Goal: Task Accomplishment & Management: Manage account settings

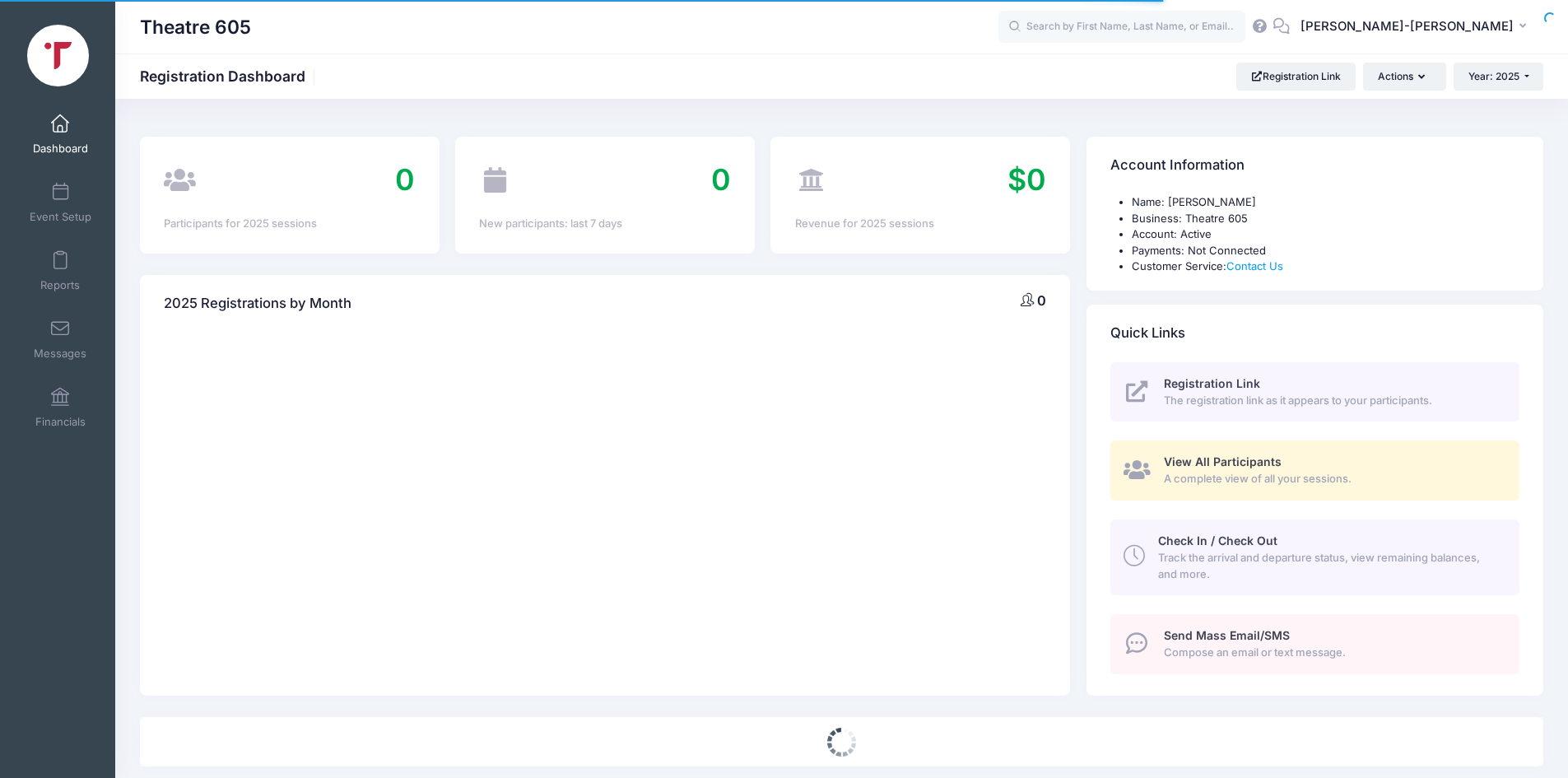
select select
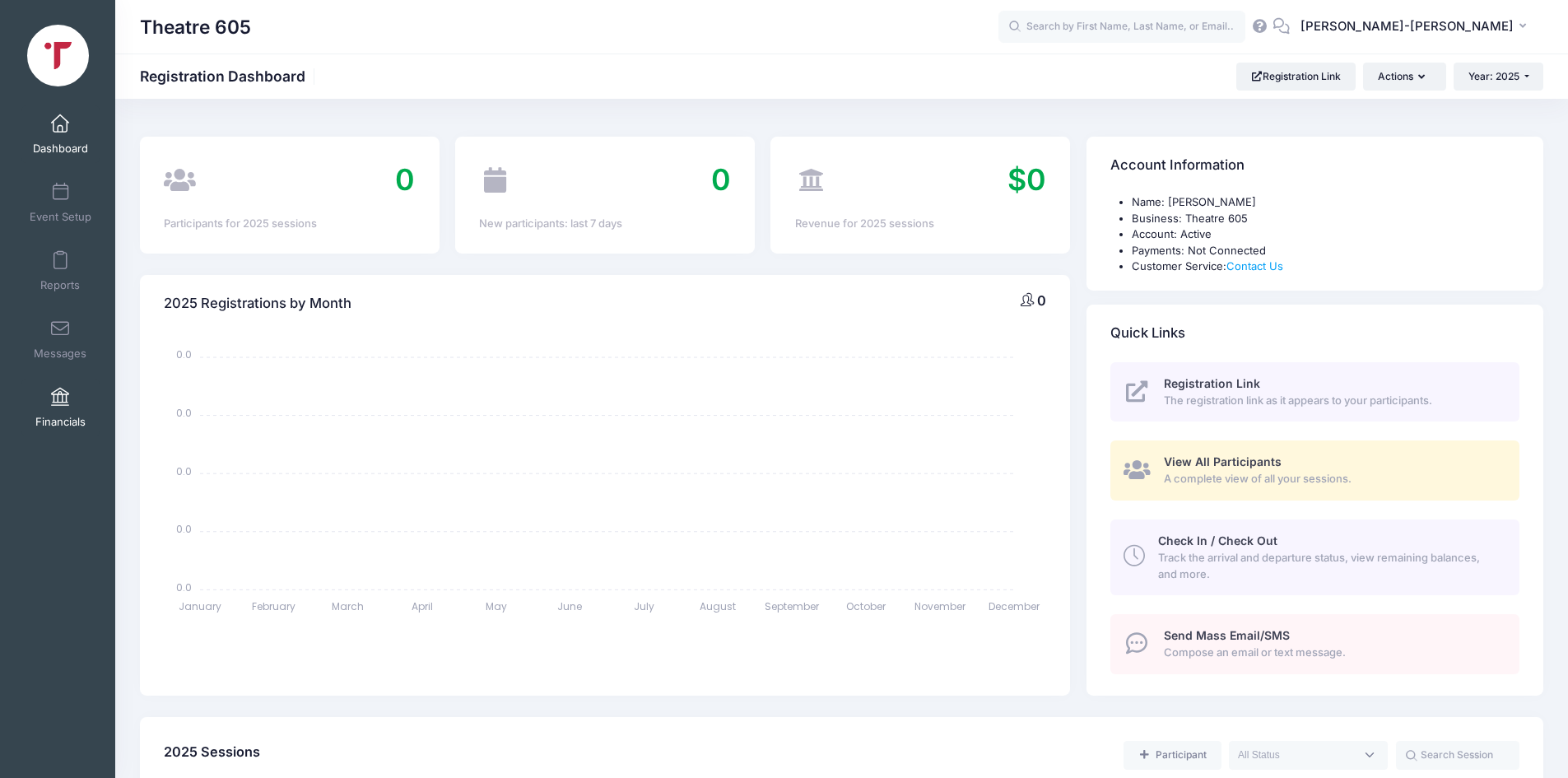
click at [79, 398] on link "Financials" at bounding box center [60, 407] width 78 height 58
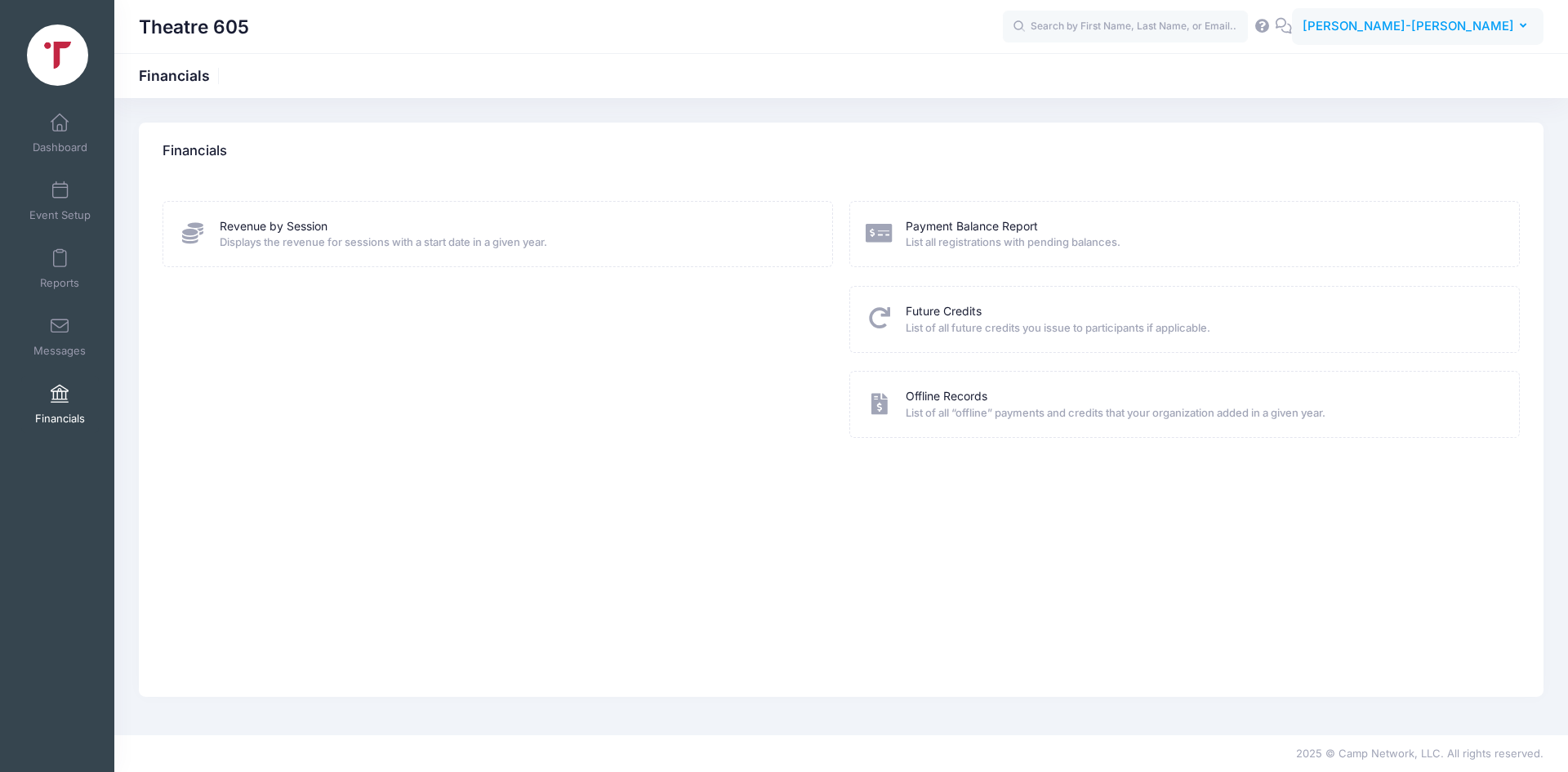
click at [1446, 24] on span "[PERSON_NAME]-[PERSON_NAME]" at bounding box center [1408, 27] width 211 height 18
click at [1371, 136] on link "Settings" at bounding box center [1431, 134] width 199 height 31
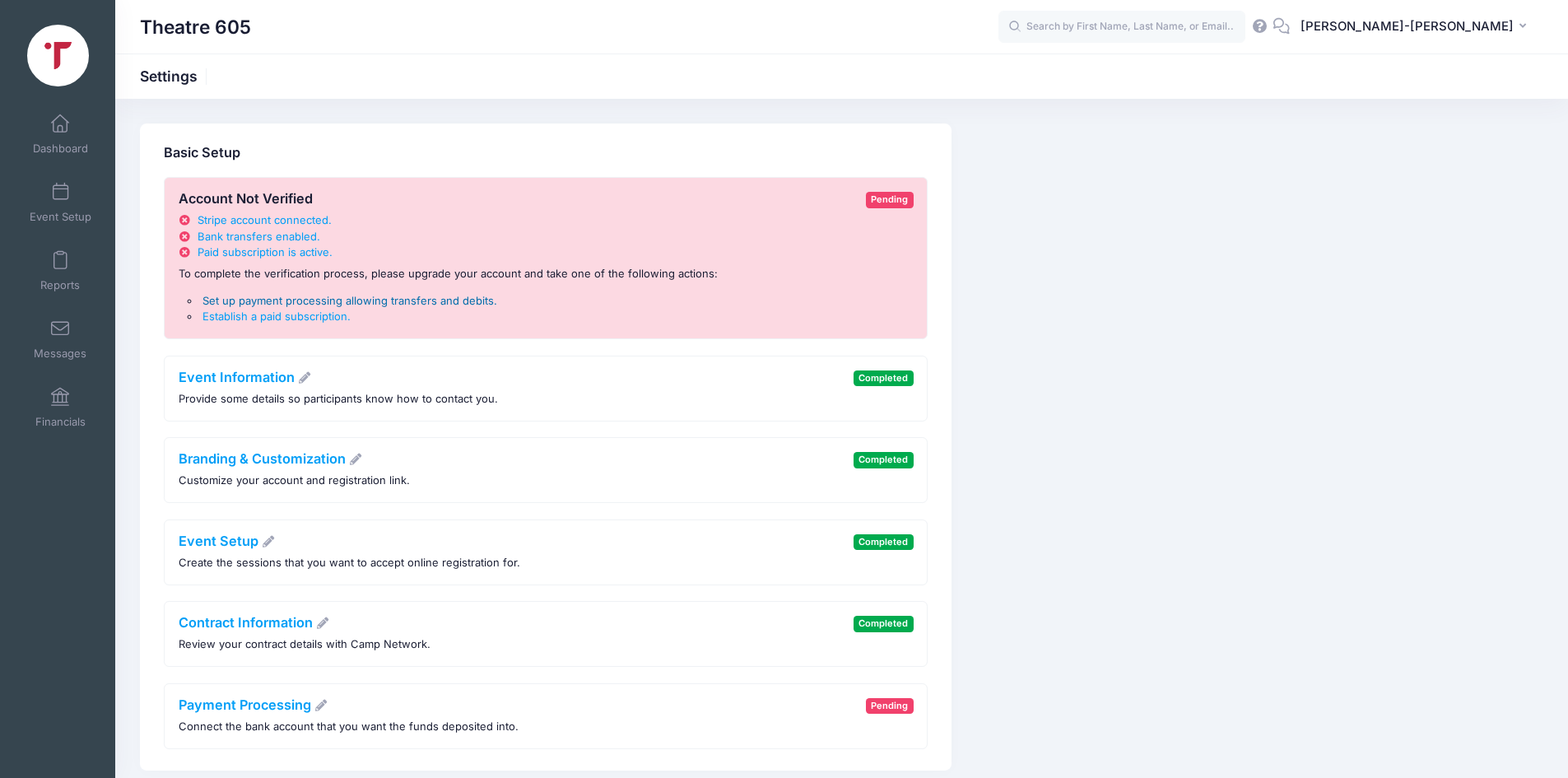
click at [402, 297] on span "Set up payment processing allowing transfers and debits" at bounding box center [349, 301] width 292 height 13
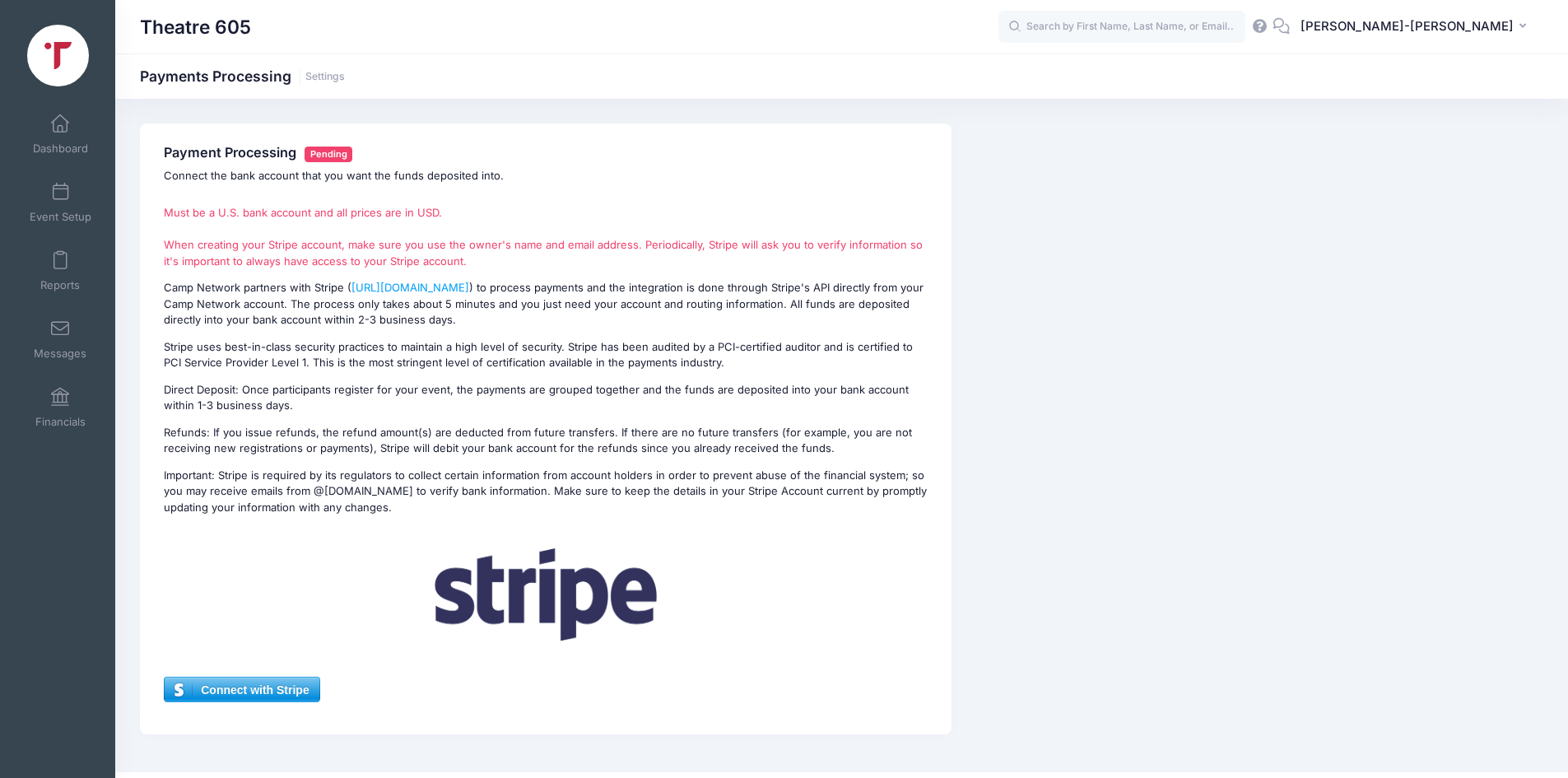
click at [269, 682] on span "Connect with Stripe" at bounding box center [241, 689] width 154 height 24
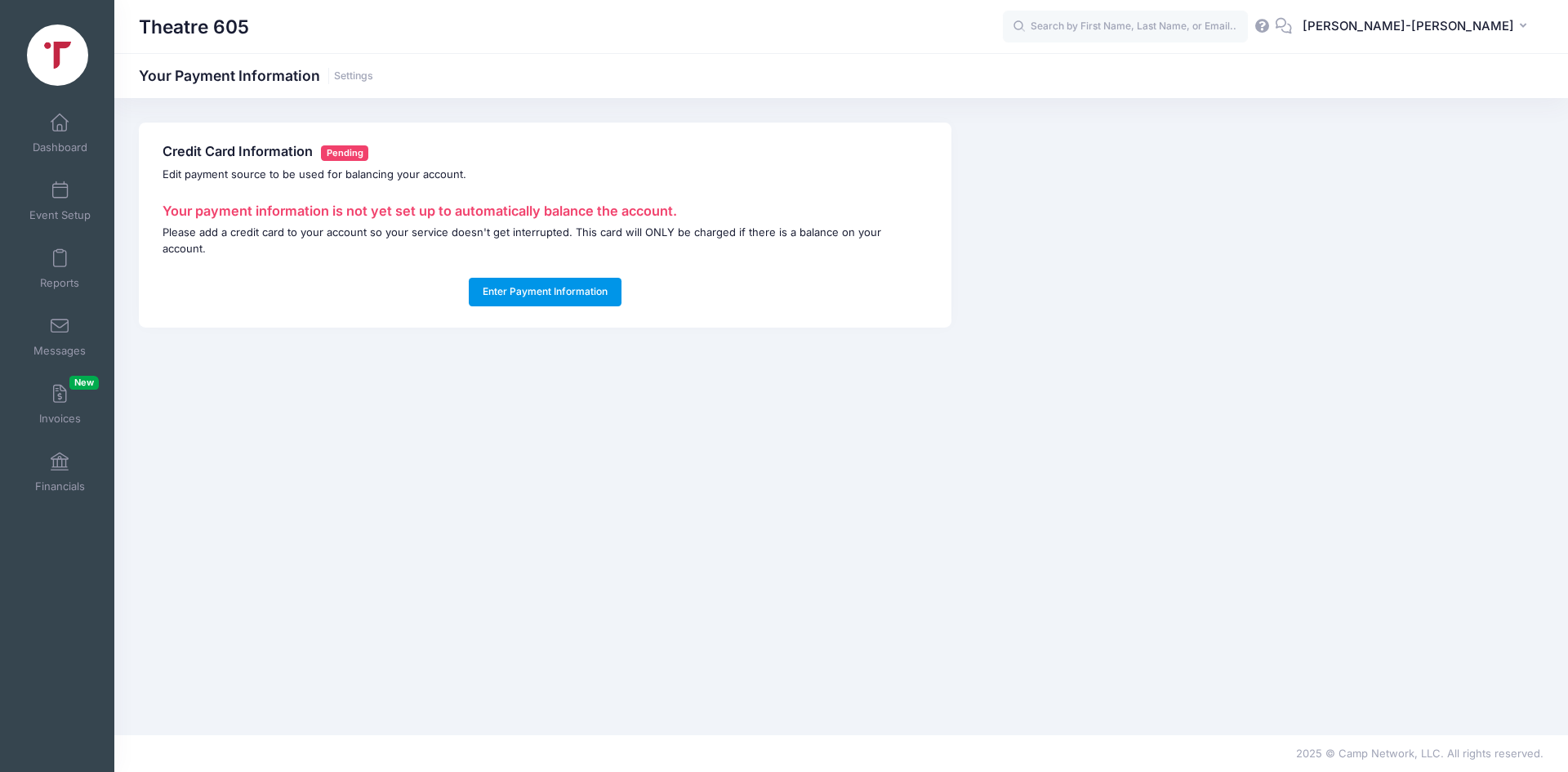
click at [545, 283] on button "Enter Payment Information" at bounding box center [545, 291] width 154 height 27
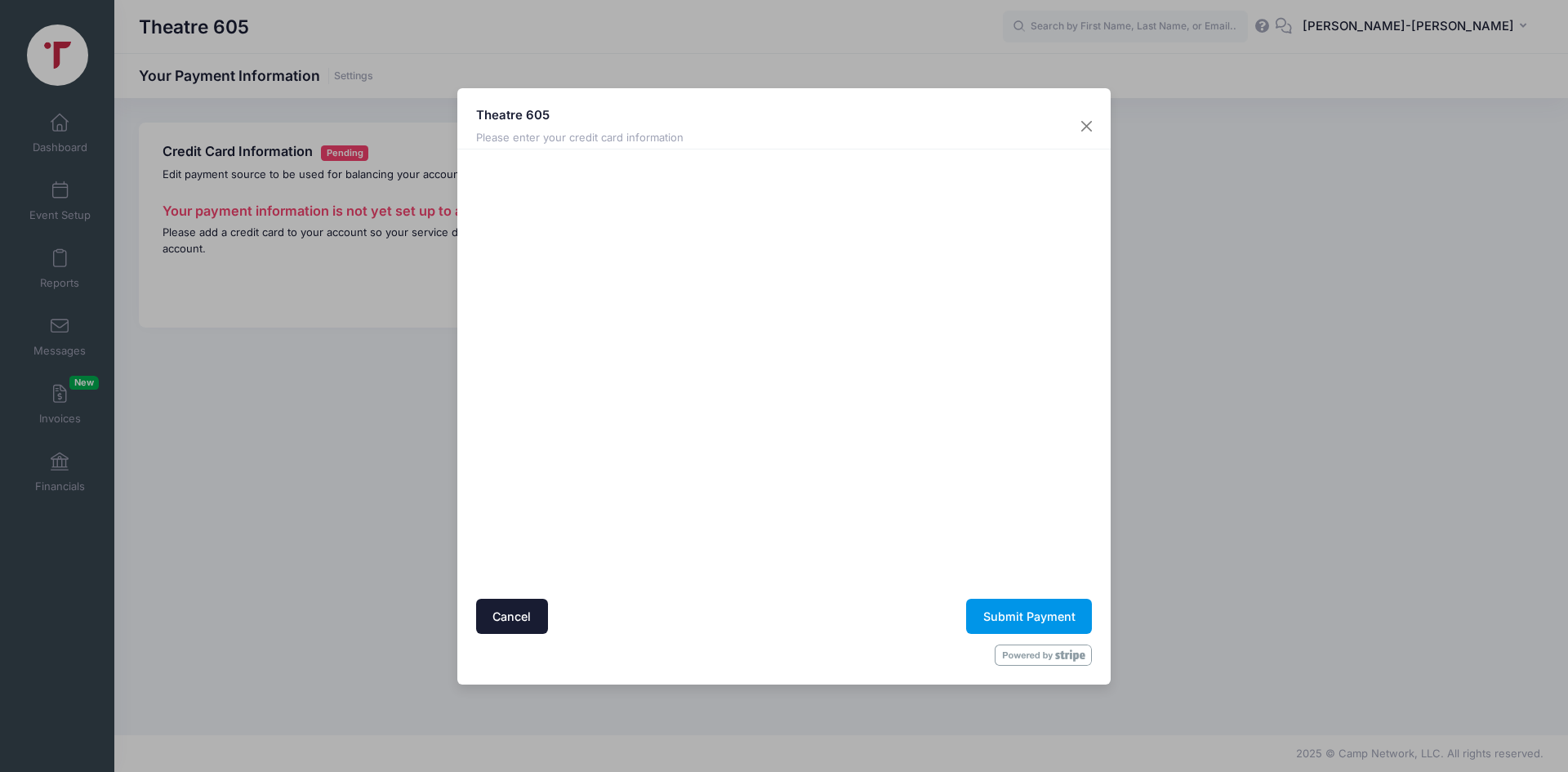
click at [1002, 608] on button "Submit Payment" at bounding box center [1028, 616] width 126 height 35
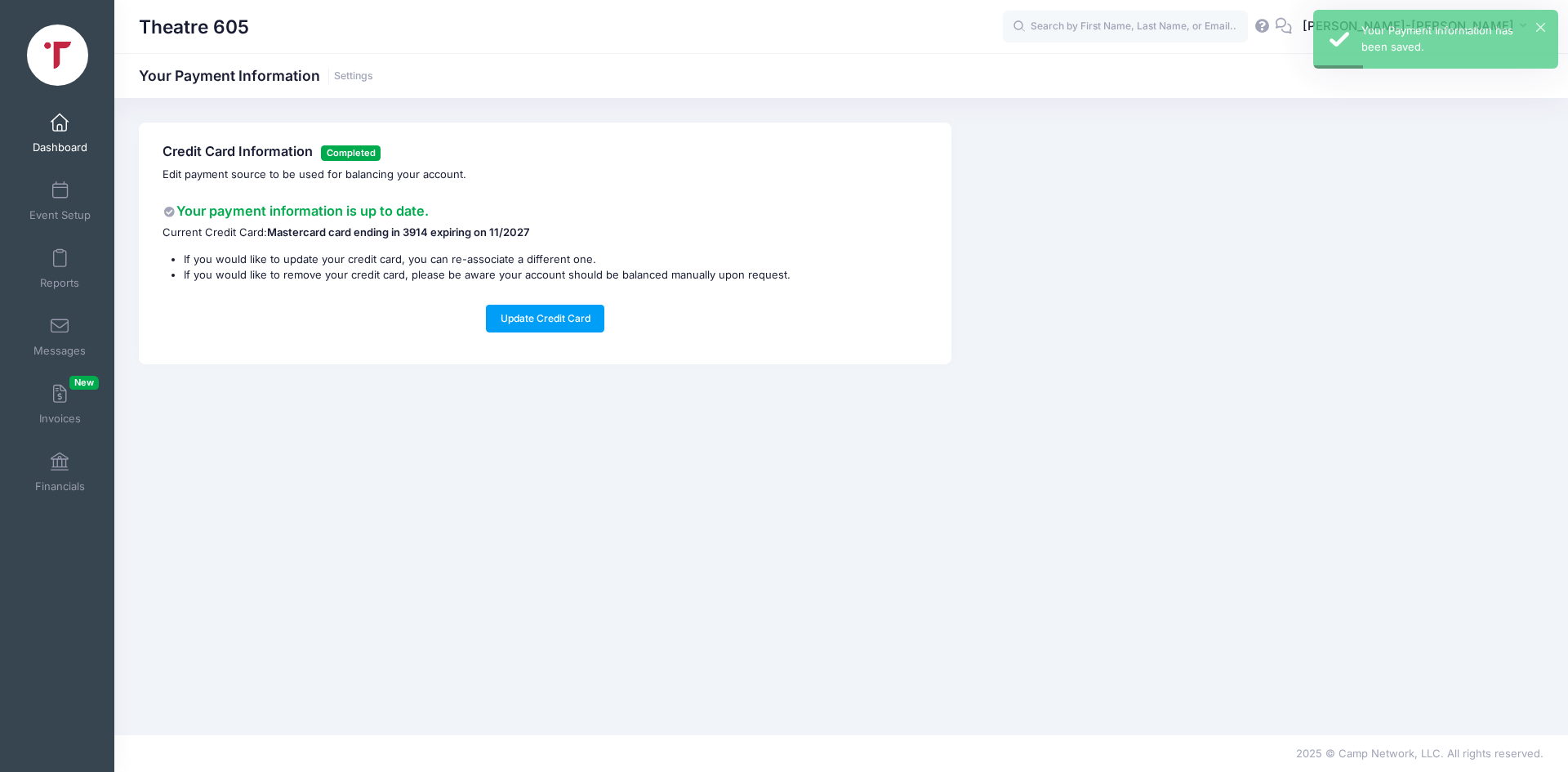
click at [66, 116] on link "Dashboard" at bounding box center [60, 133] width 77 height 57
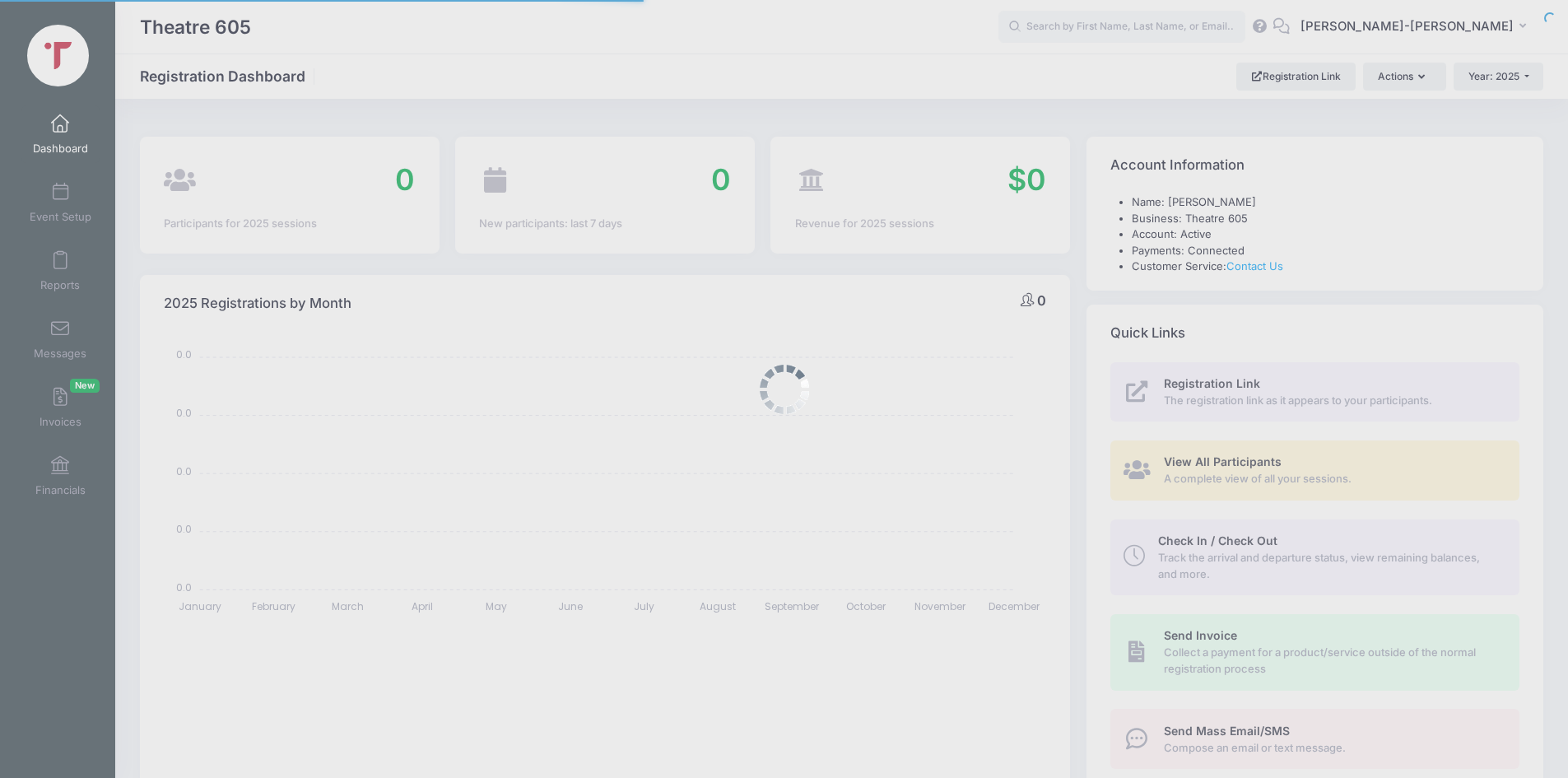
select select
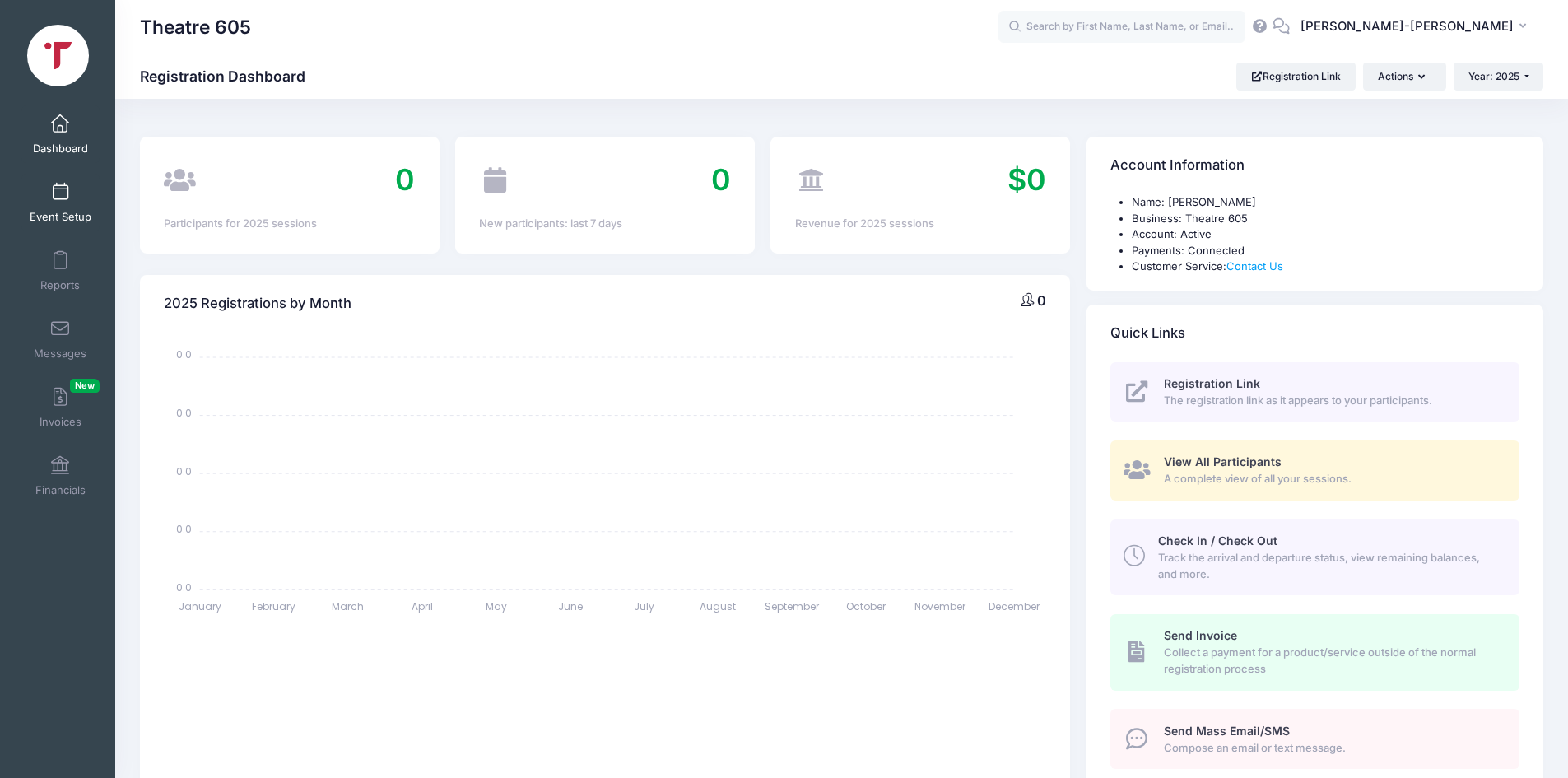
click at [75, 189] on link "Event Setup" at bounding box center [60, 202] width 78 height 58
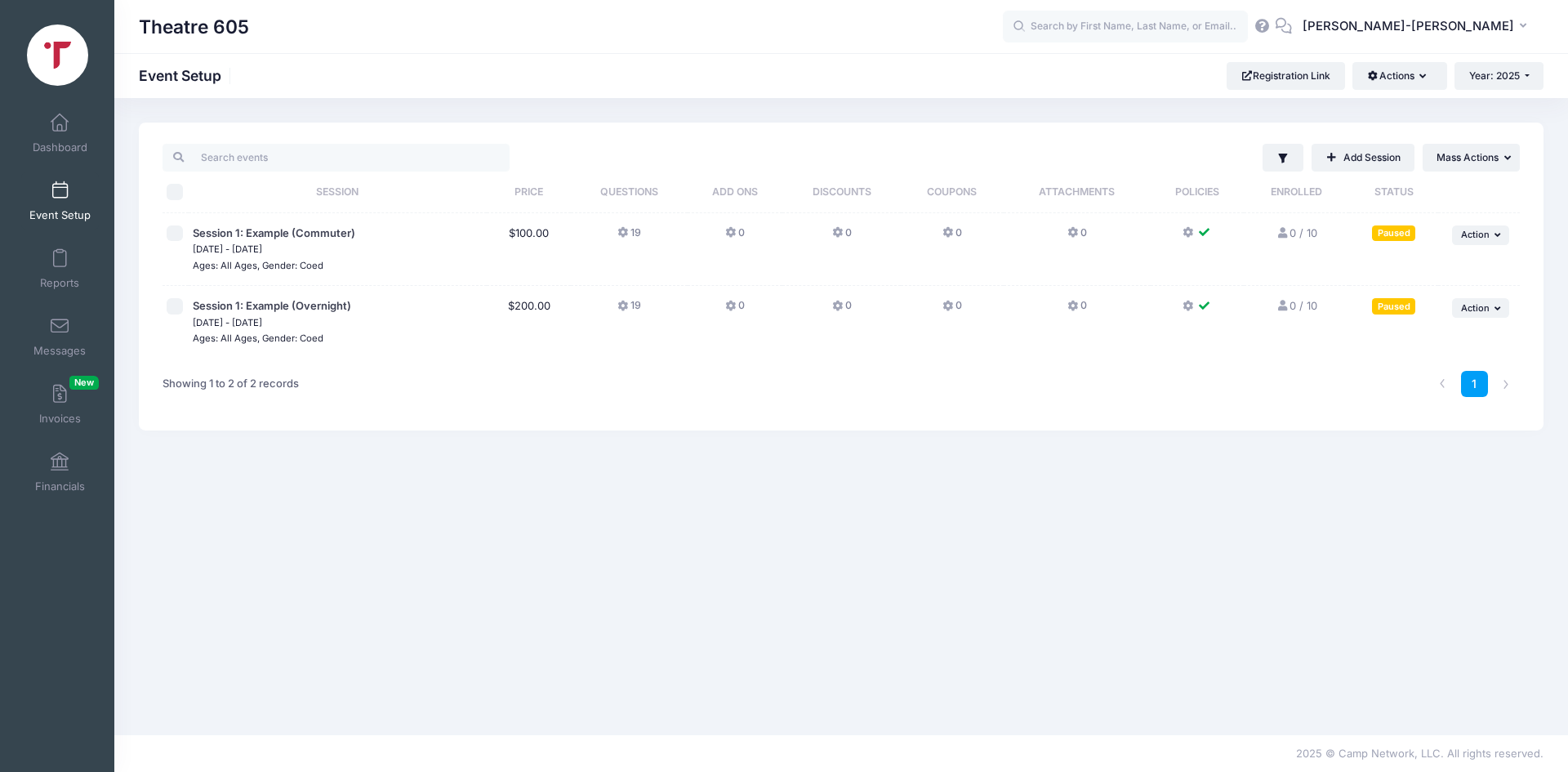
click at [348, 240] on span "Session 1: Example (Commuter)" at bounding box center [274, 234] width 162 height 17
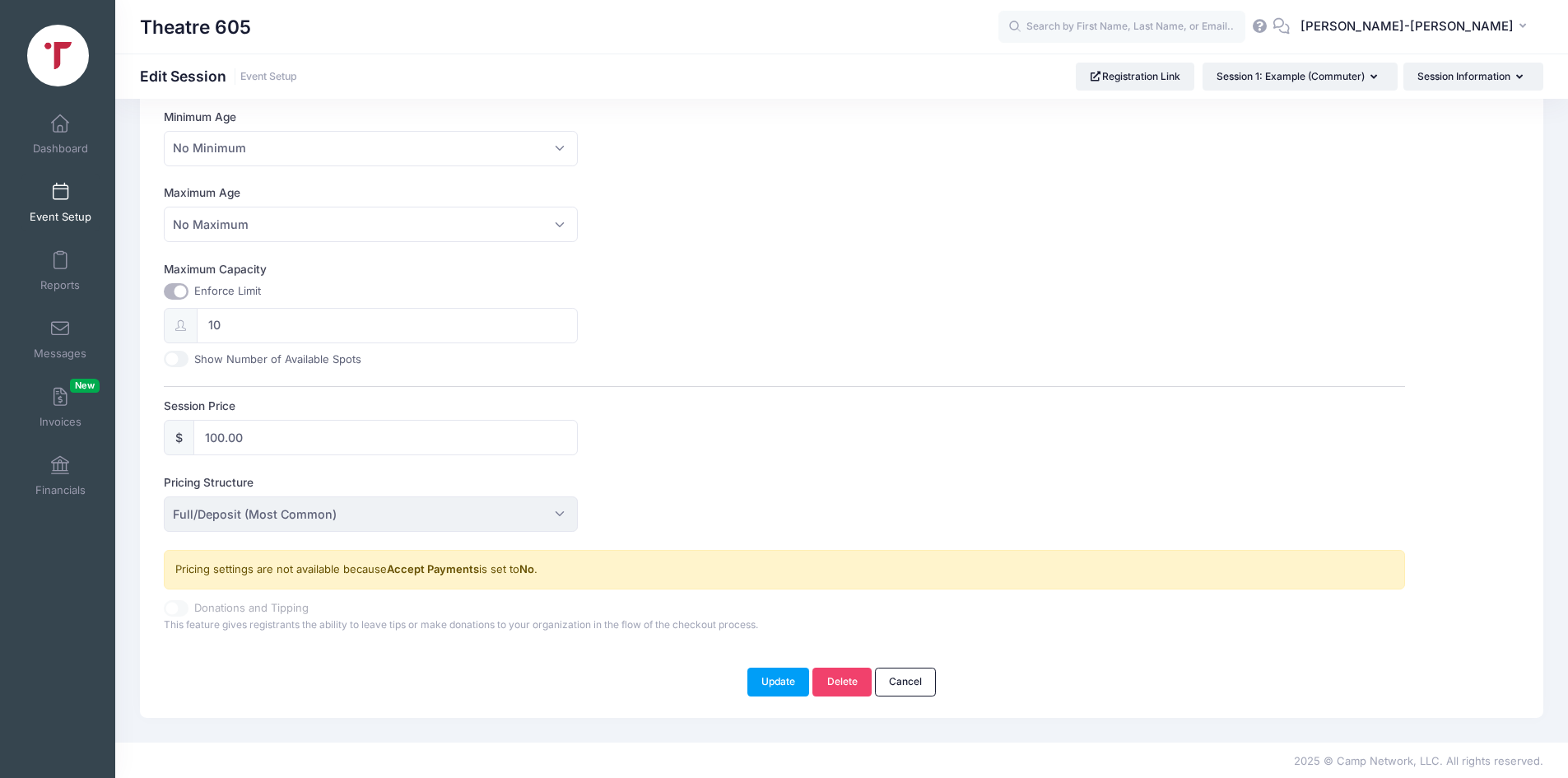
scroll to position [492, 0]
click at [1432, 22] on span "[PERSON_NAME]-[PERSON_NAME]" at bounding box center [1407, 27] width 213 height 18
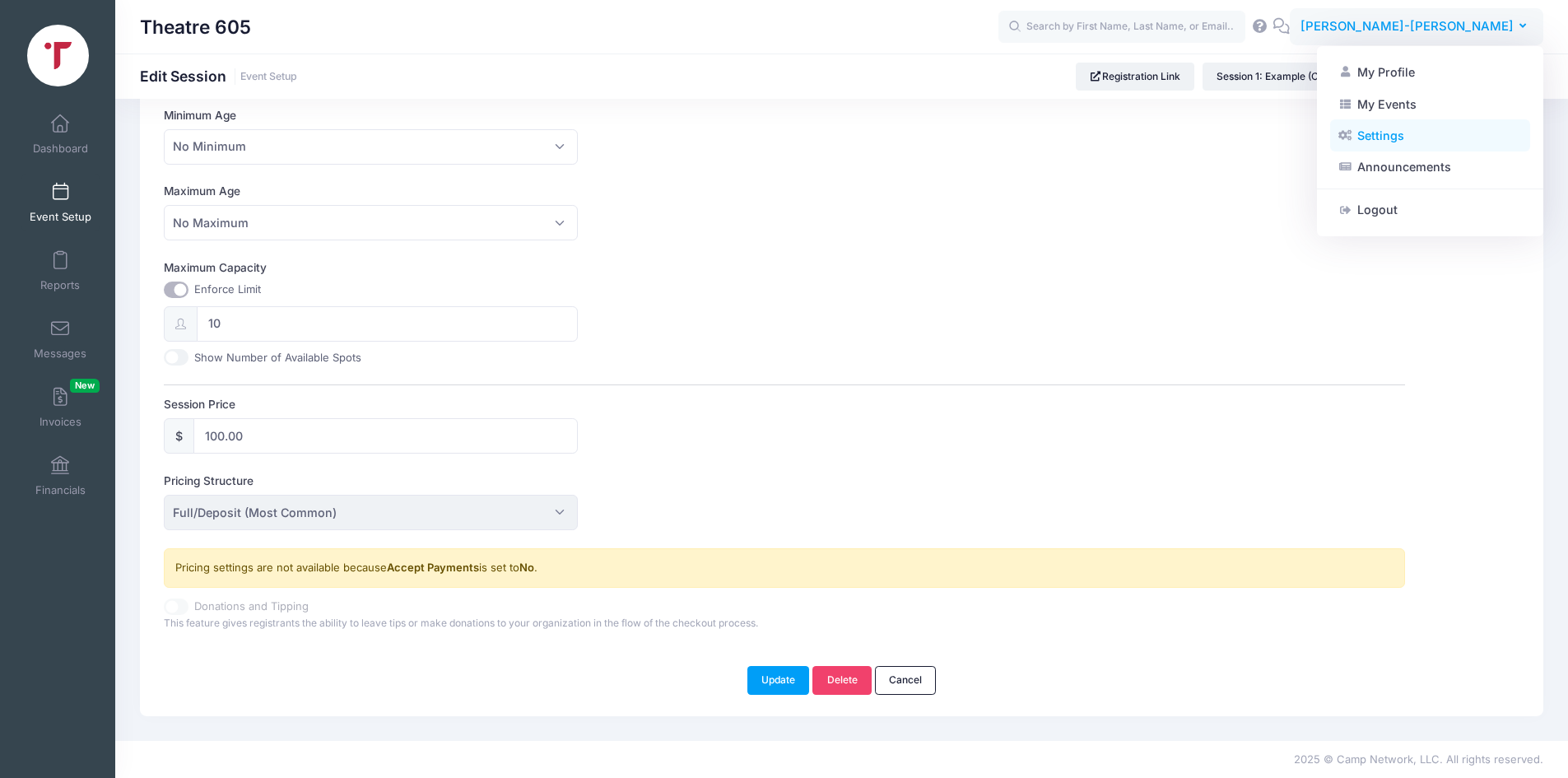
click at [1393, 142] on link "Settings" at bounding box center [1430, 135] width 200 height 31
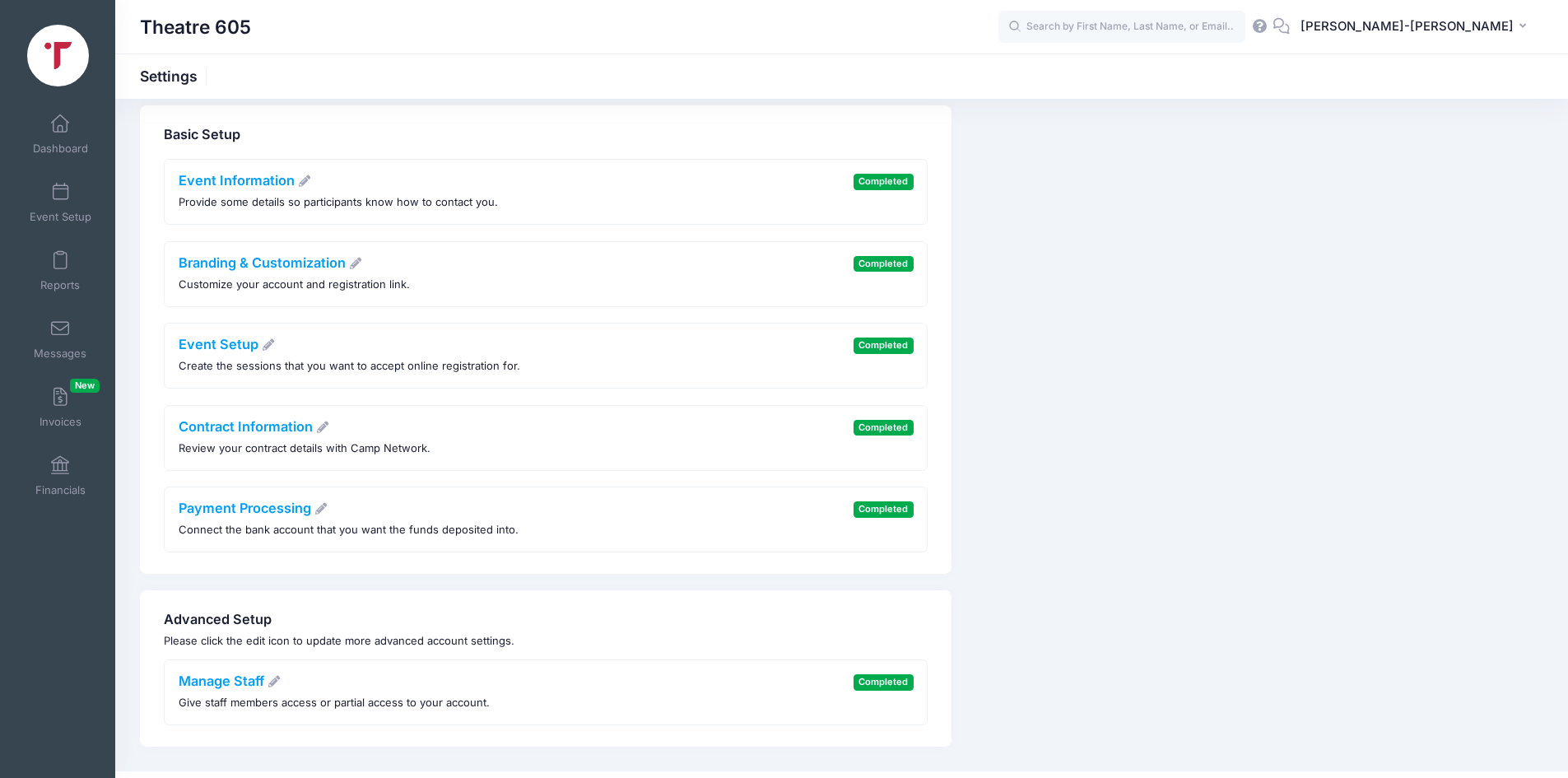
scroll to position [49, 0]
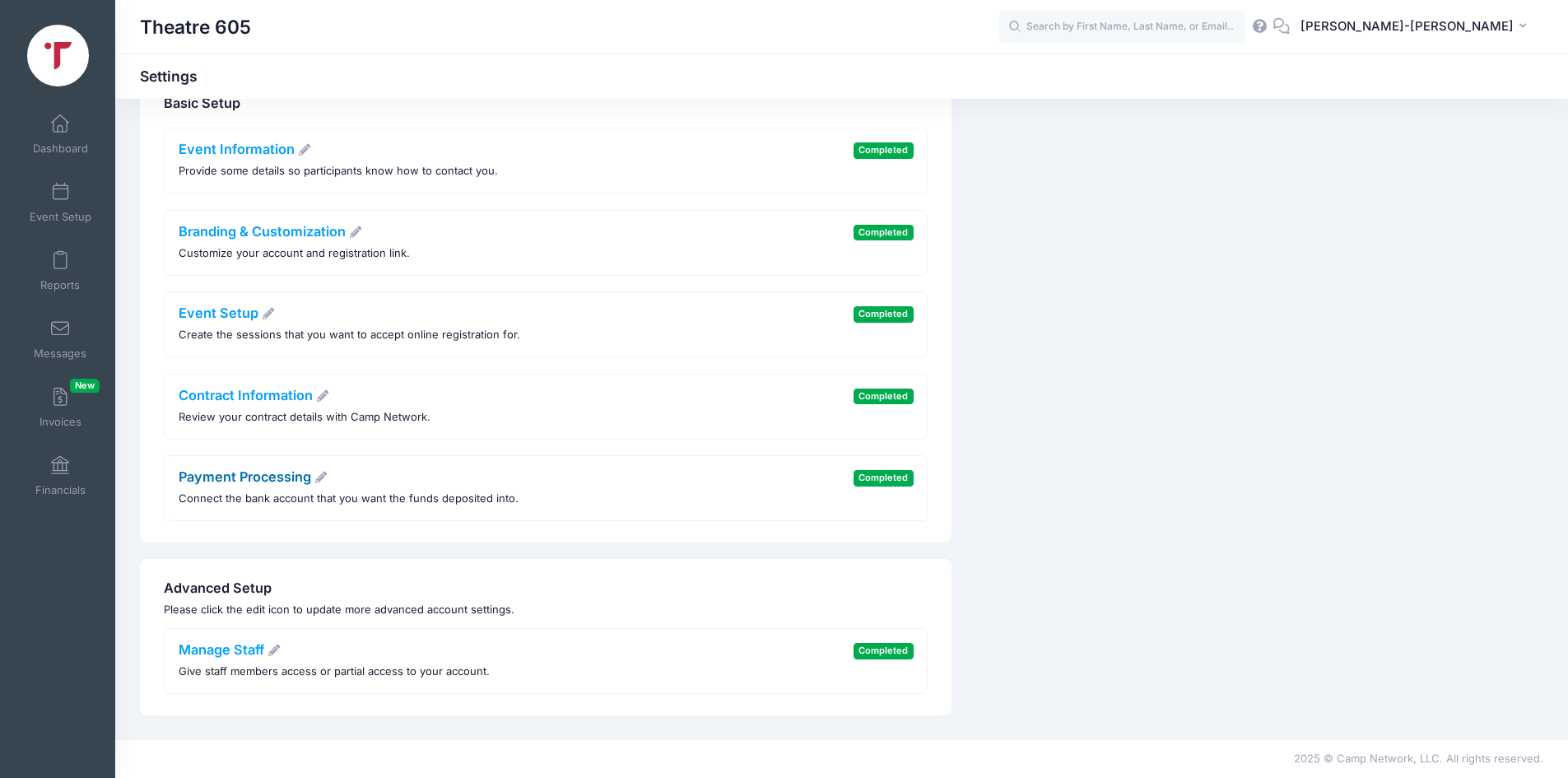
click at [228, 483] on link "Payment Processing" at bounding box center [253, 477] width 150 height 17
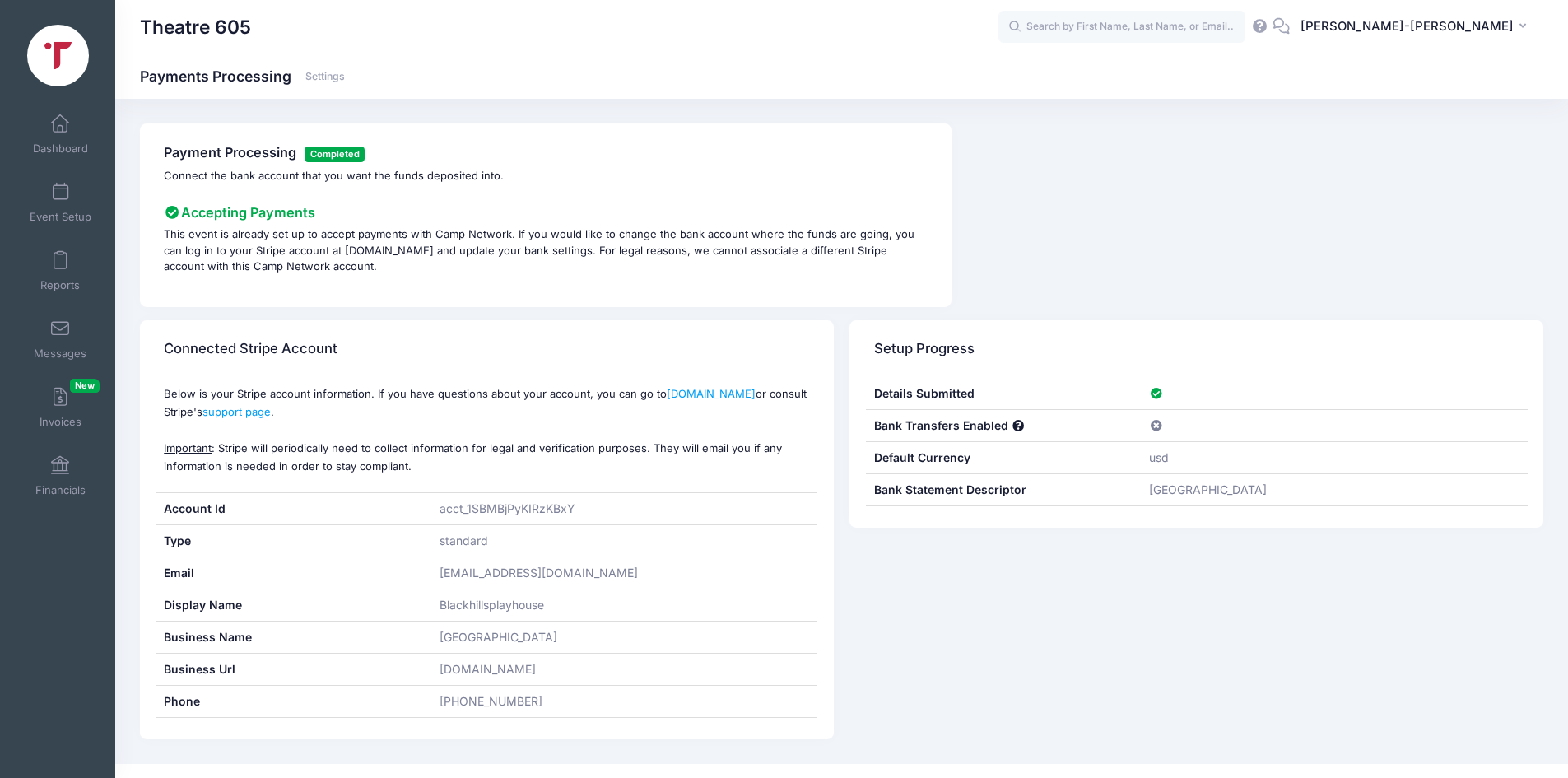
click at [1171, 459] on div "usd" at bounding box center [1334, 457] width 386 height 31
click at [1176, 481] on div "BLACK HILLS PLAYHOUSE" at bounding box center [1334, 490] width 386 height 31
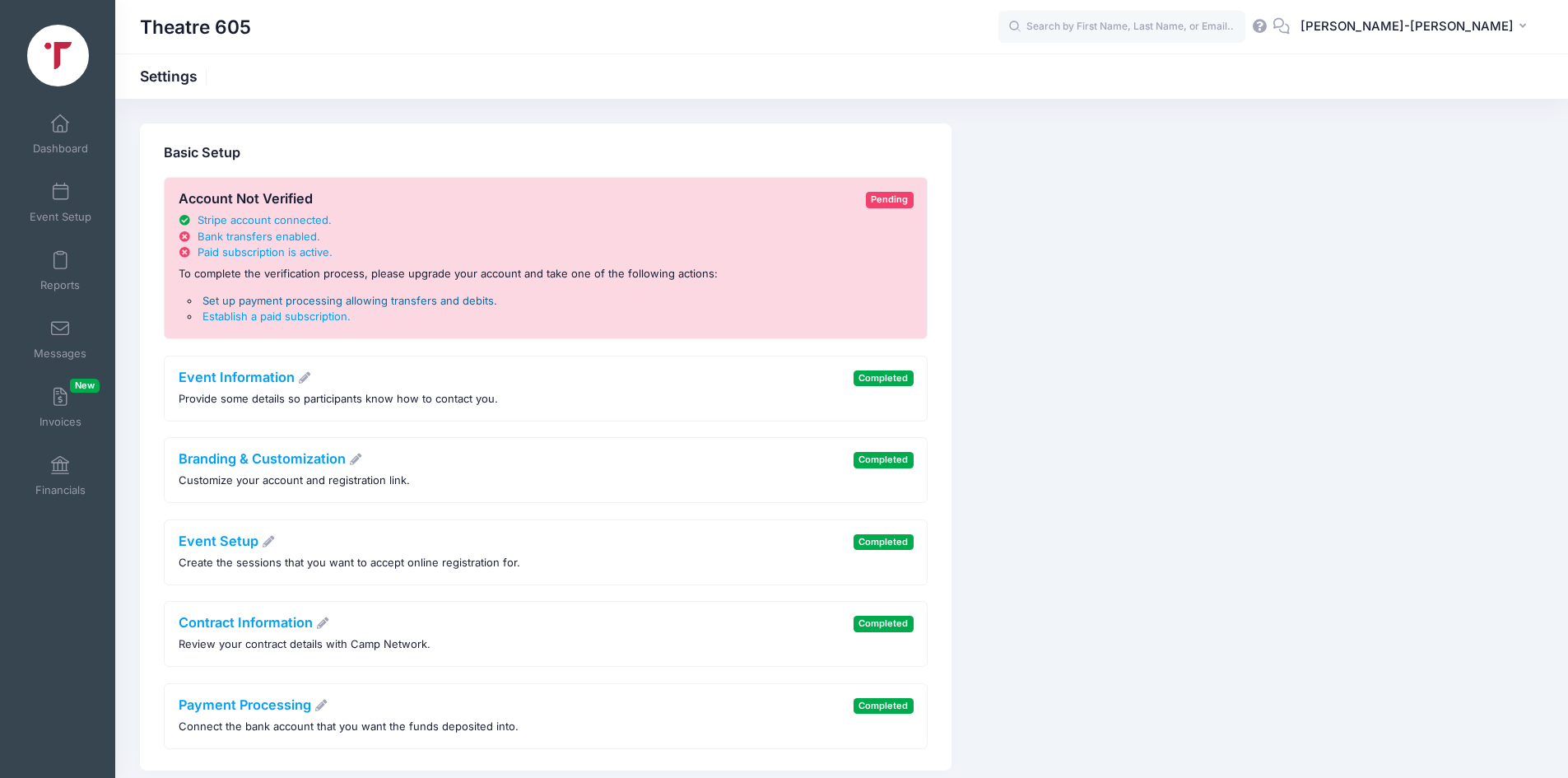
click at [468, 300] on span "Set up payment processing allowing transfers and debits" at bounding box center [349, 301] width 292 height 13
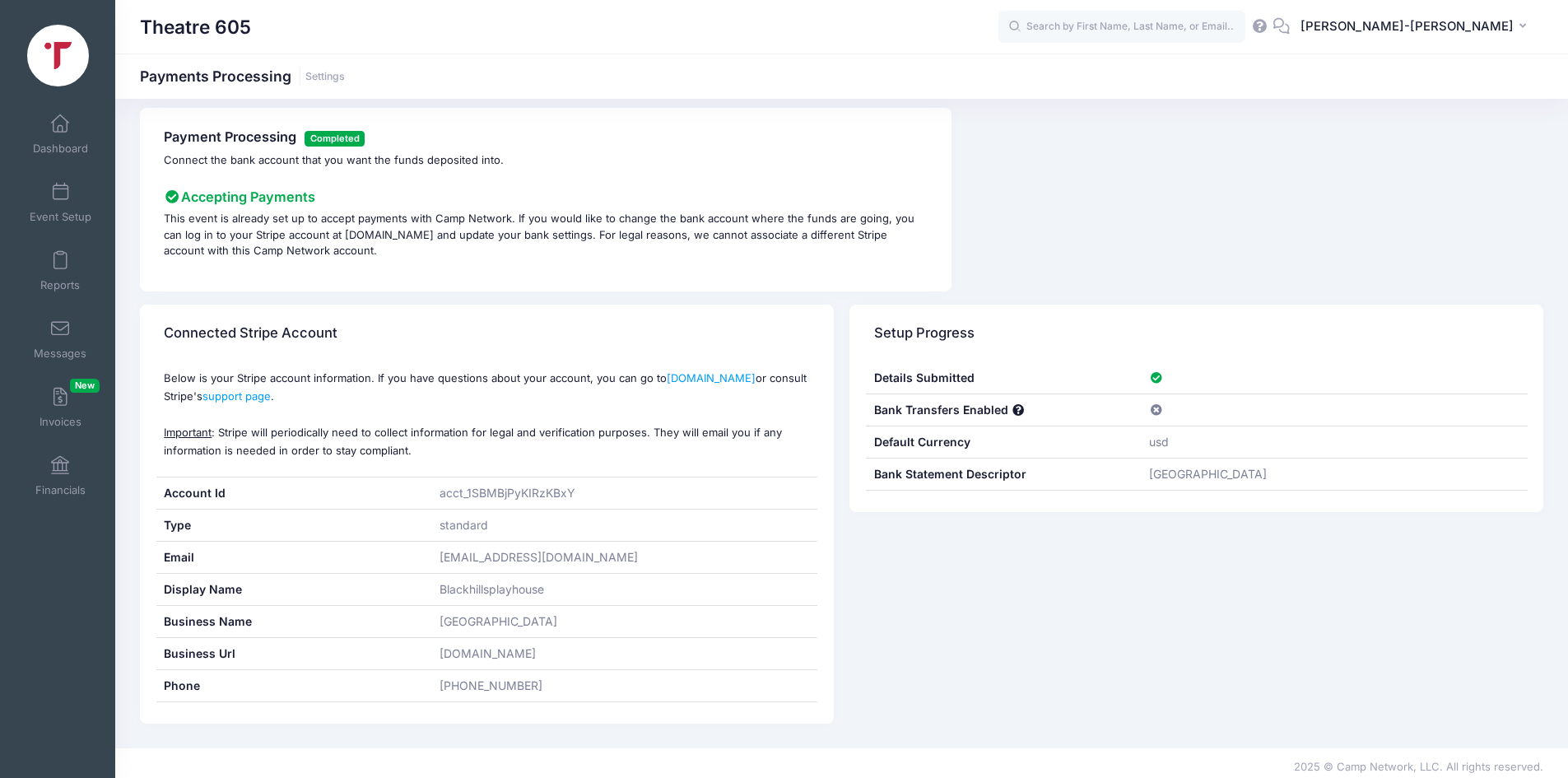
scroll to position [23, 0]
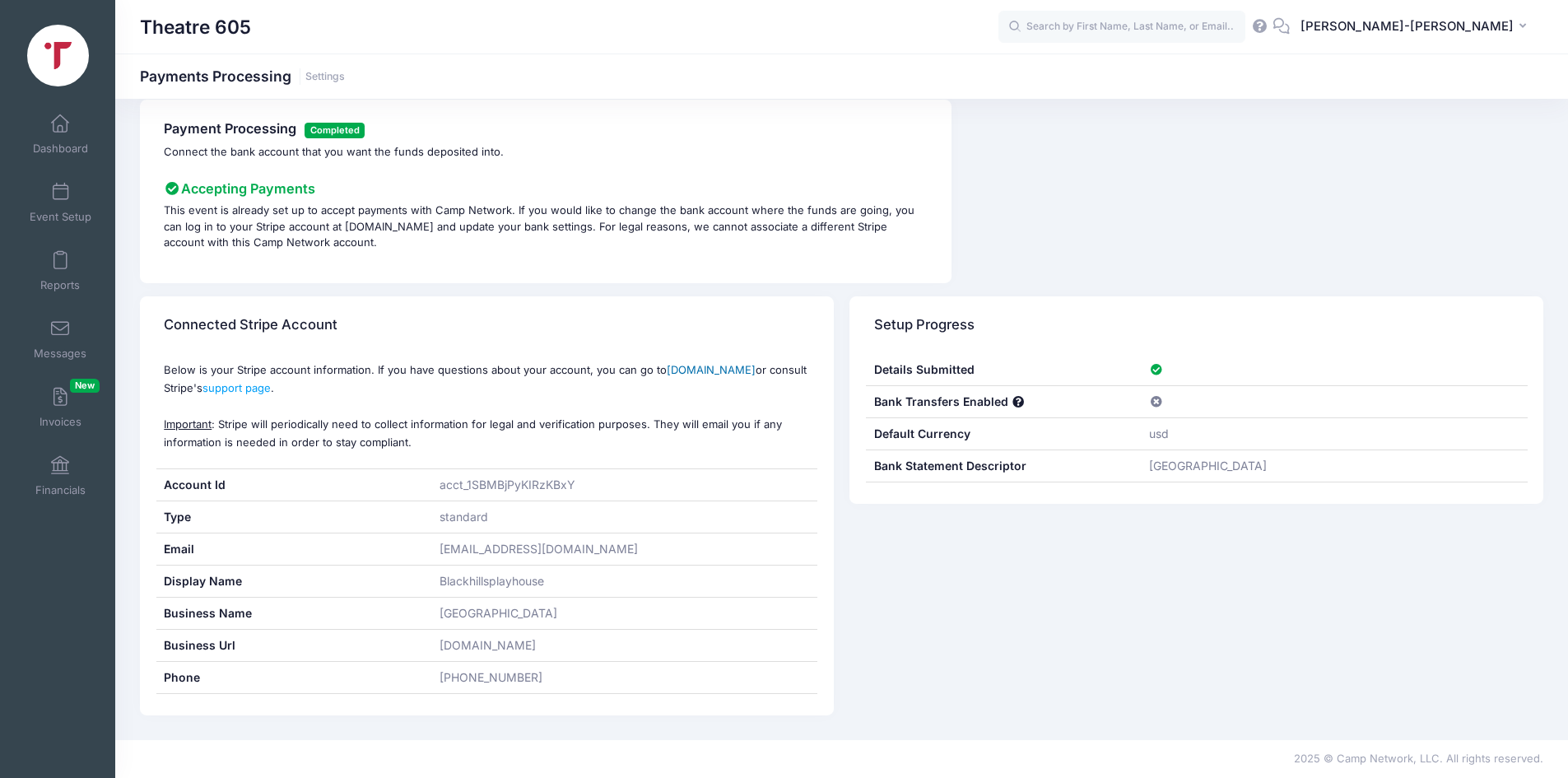
click at [679, 367] on link "www.stripe.com" at bounding box center [712, 370] width 89 height 13
click at [49, 112] on link "Dashboard" at bounding box center [60, 134] width 78 height 58
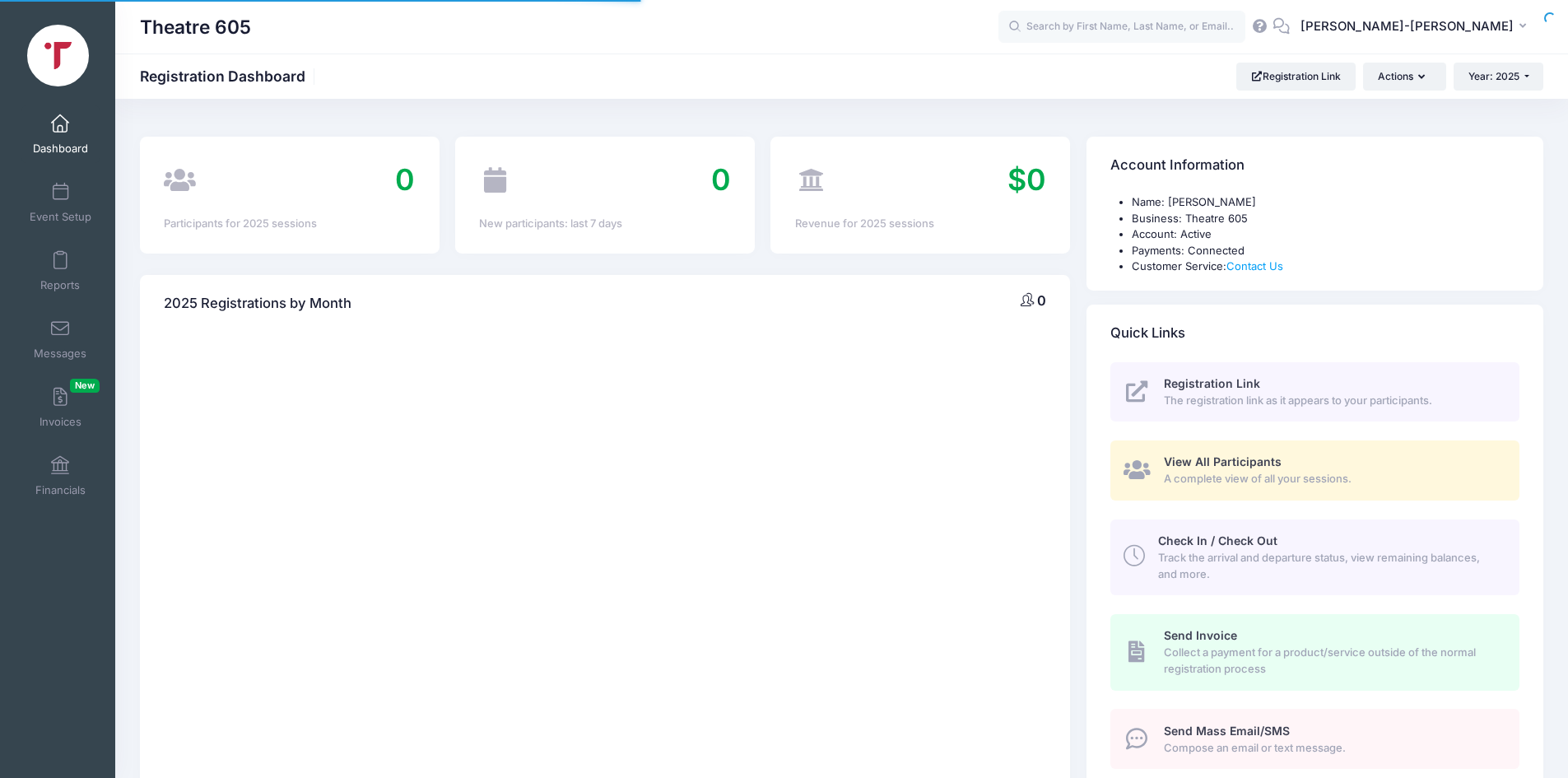
select select
click at [27, 52] on div at bounding box center [58, 55] width 116 height 78
click at [66, 43] on img at bounding box center [58, 55] width 62 height 62
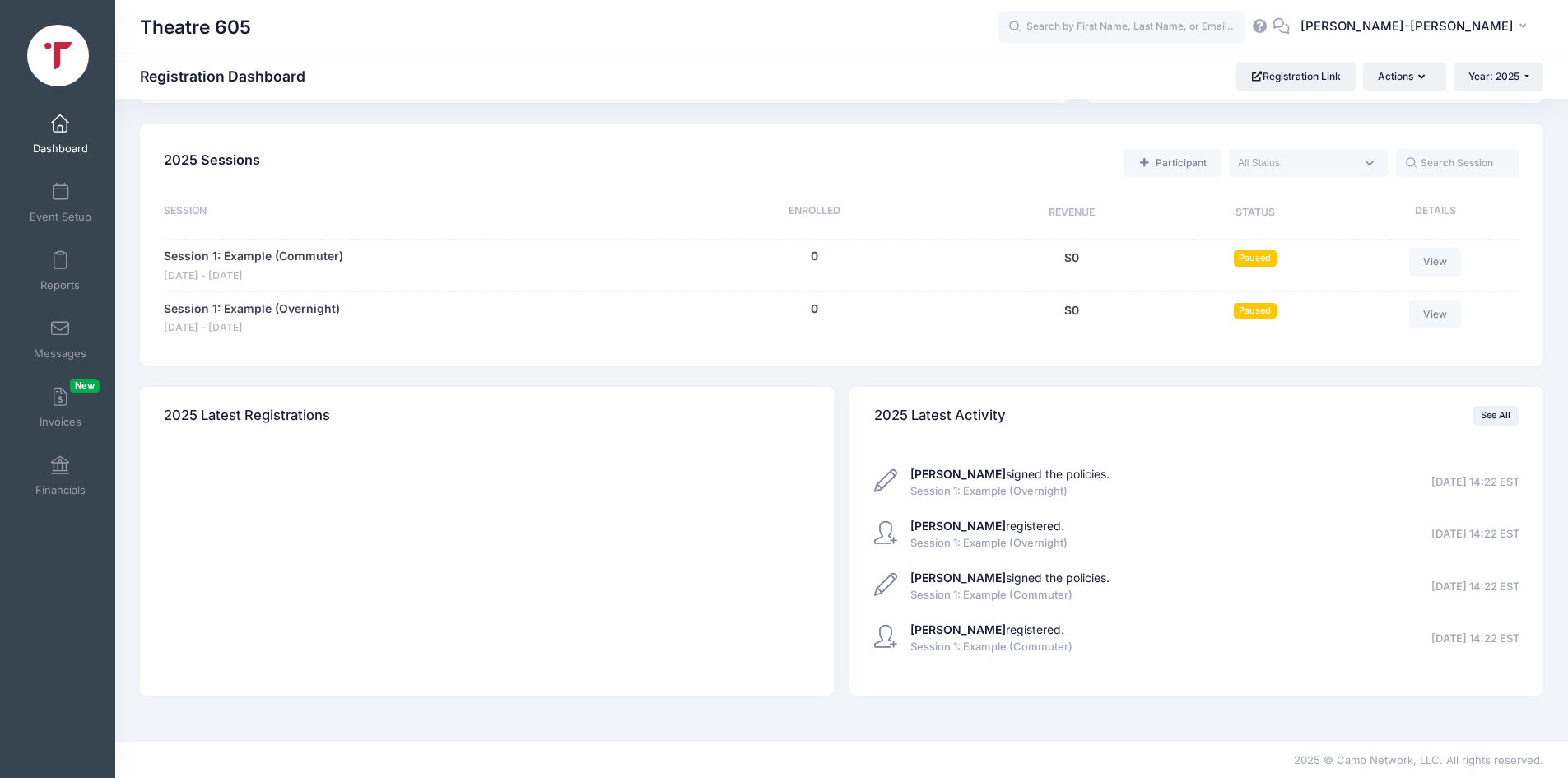
scroll to position [688, 0]
click at [1493, 25] on span "[PERSON_NAME]-[PERSON_NAME]" at bounding box center [1407, 27] width 213 height 18
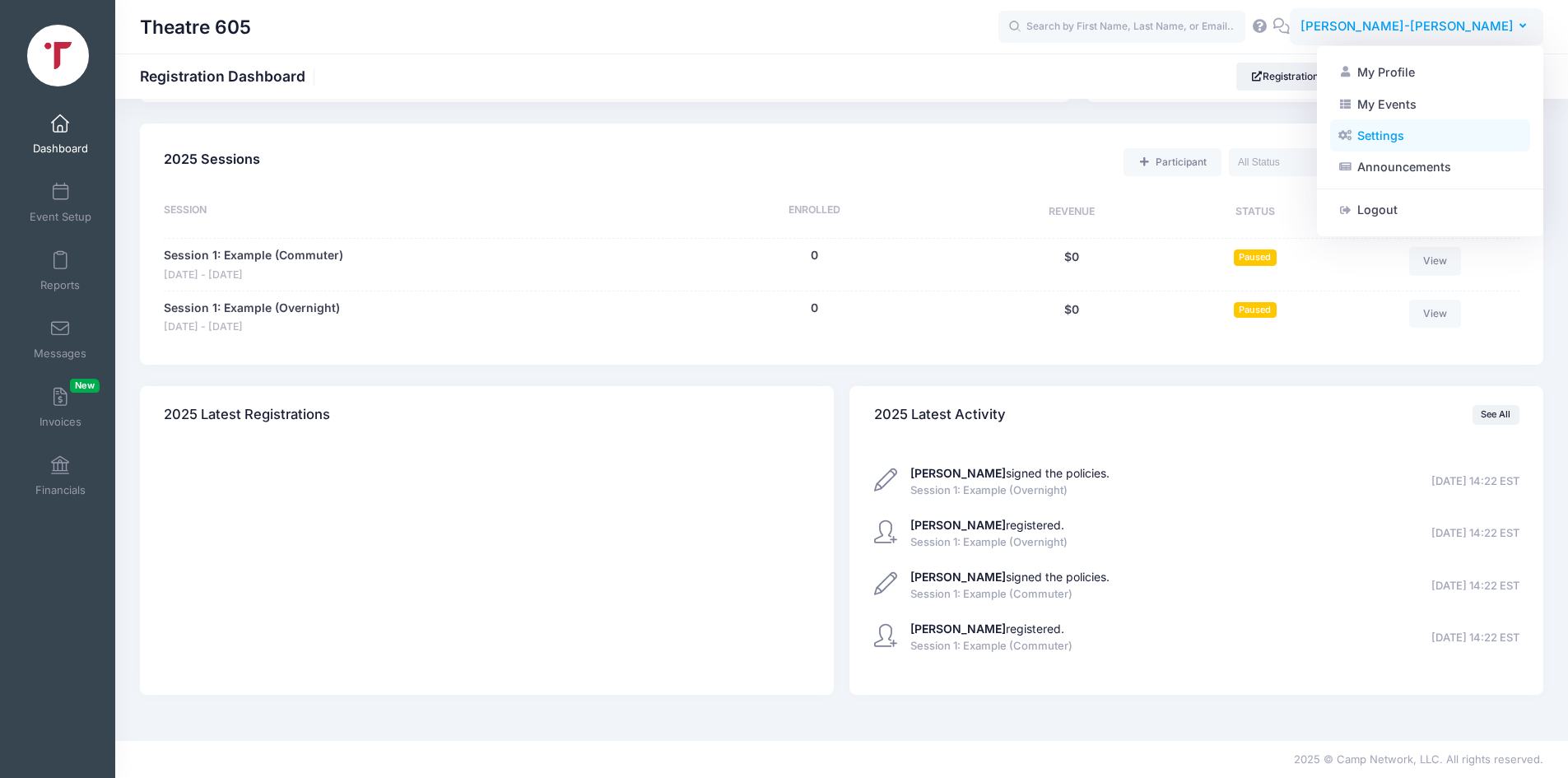
click at [1378, 134] on link "Settings" at bounding box center [1430, 135] width 200 height 31
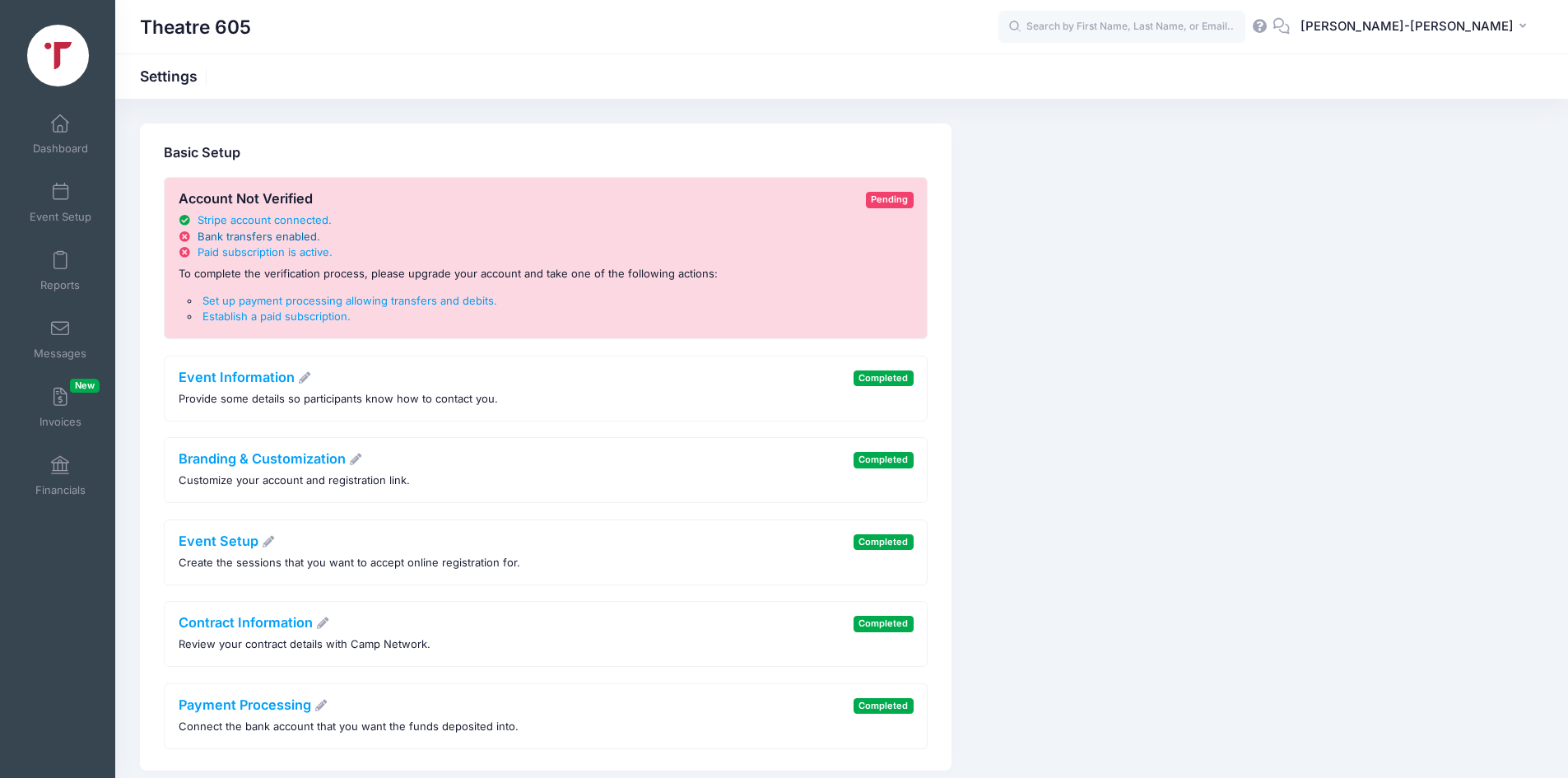
click at [277, 238] on span "Bank transfers enabled" at bounding box center [257, 236] width 119 height 13
click at [240, 252] on span "Paid subscription is active" at bounding box center [263, 252] width 132 height 13
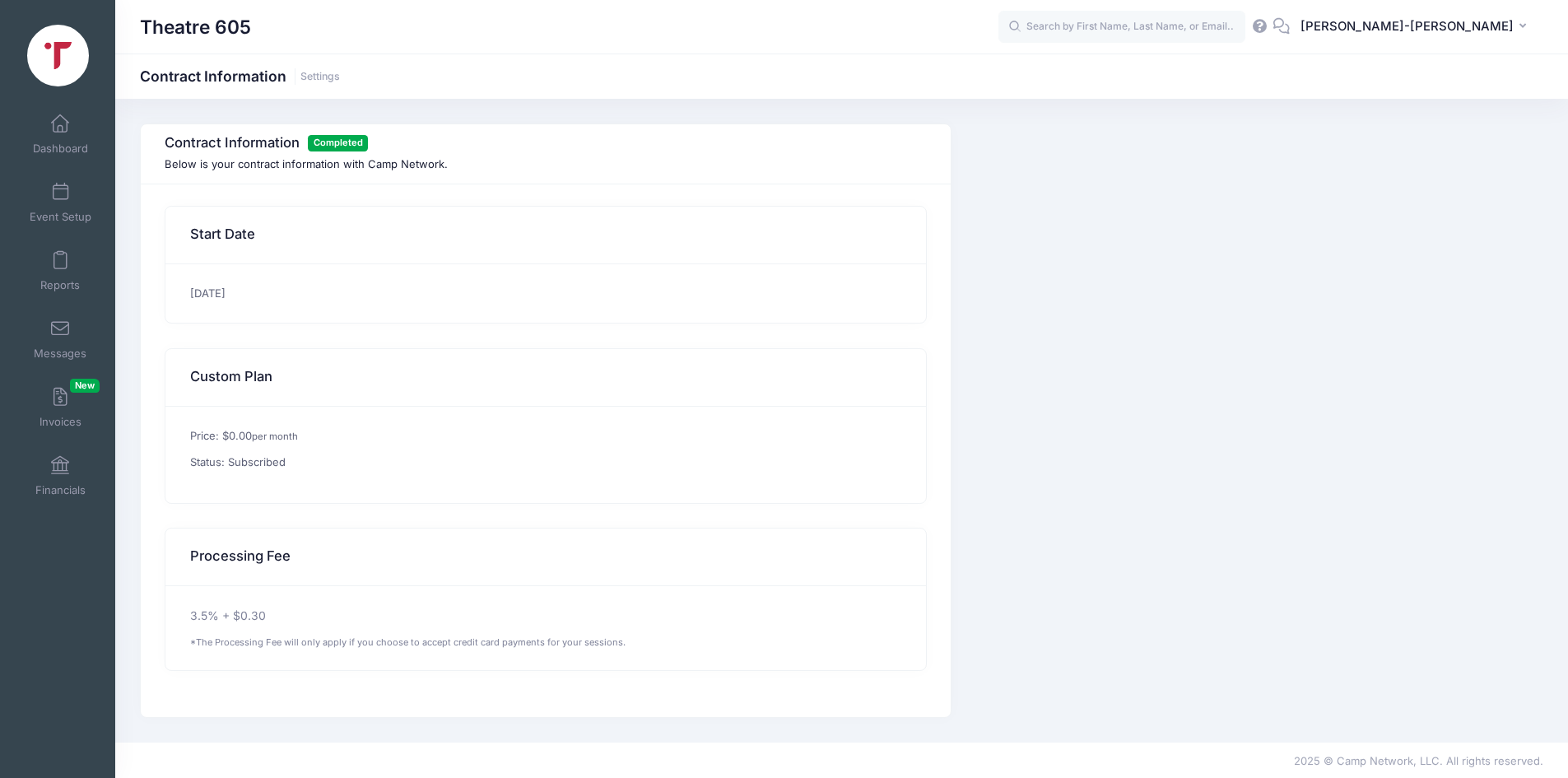
click at [68, 54] on img at bounding box center [58, 55] width 62 height 62
click at [217, 38] on h1 "Theatre 605" at bounding box center [195, 27] width 111 height 38
click at [221, 29] on h1 "Theatre 605" at bounding box center [195, 27] width 111 height 38
click at [307, 80] on link "Settings" at bounding box center [319, 76] width 39 height 13
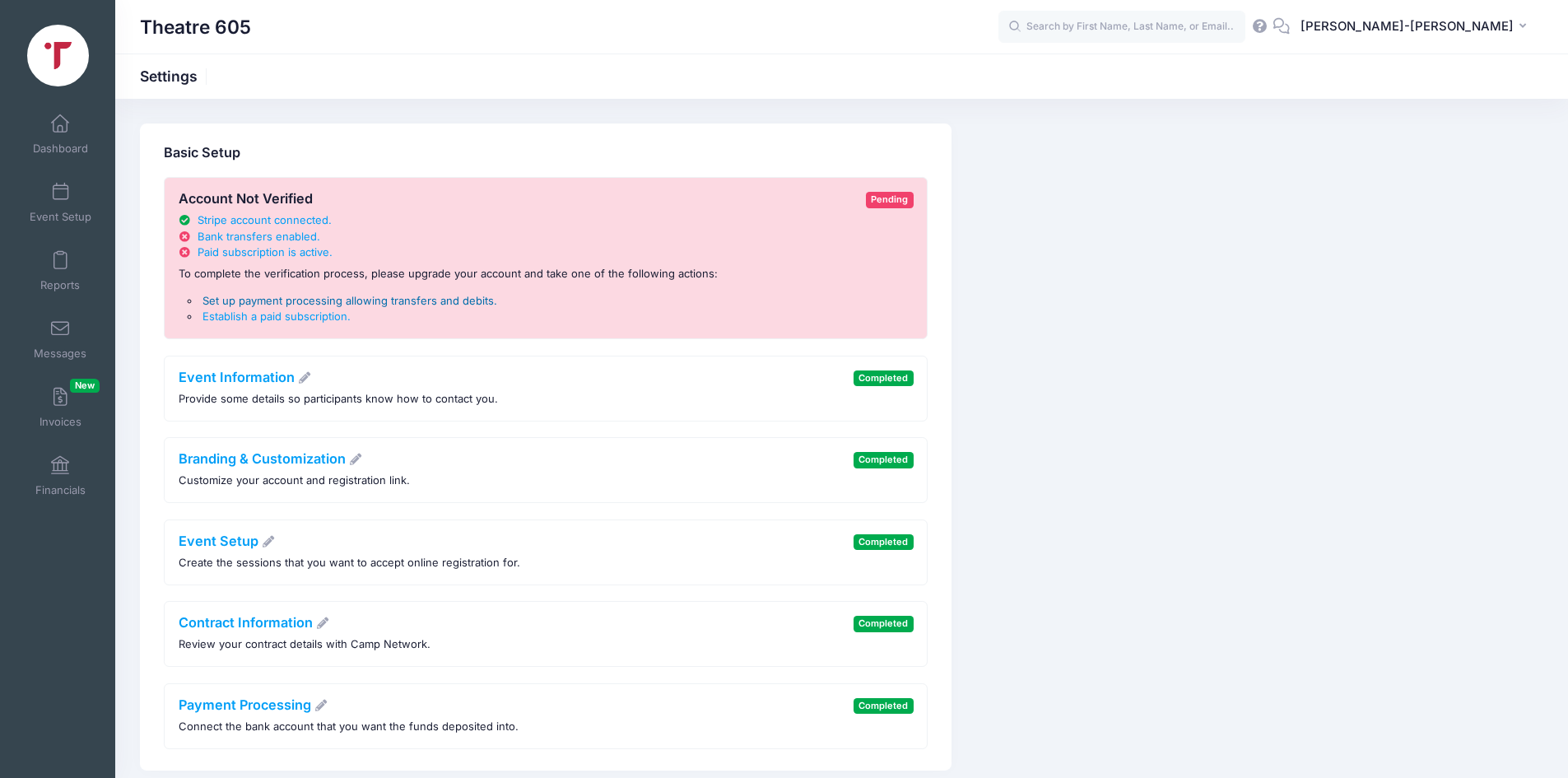
click at [370, 305] on span "Set up payment processing allowing transfers and debits" at bounding box center [349, 301] width 292 height 13
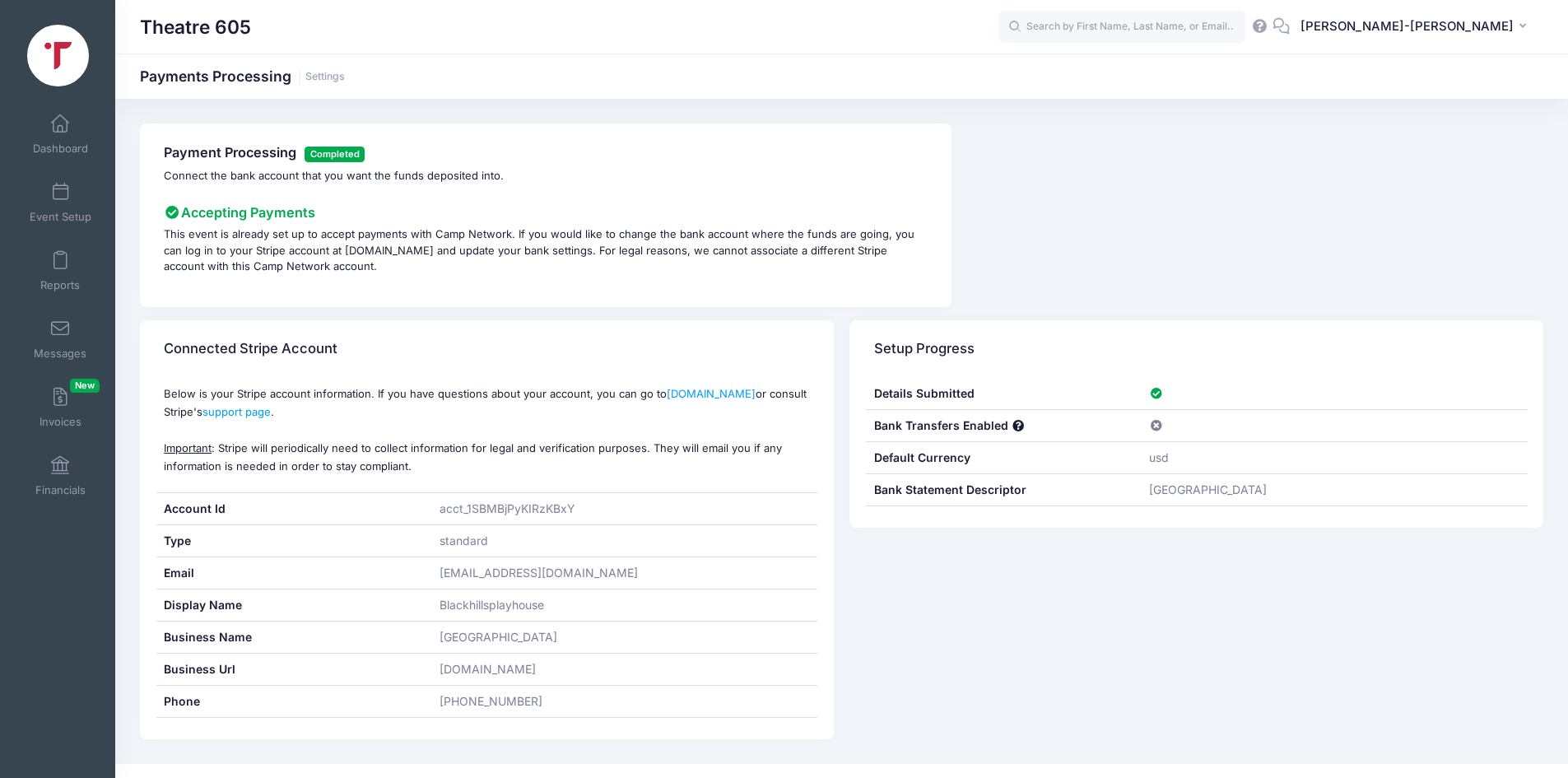
click at [353, 248] on p "This event is already set up to accept payments with Camp Network. If you would…" at bounding box center [545, 251] width 763 height 49
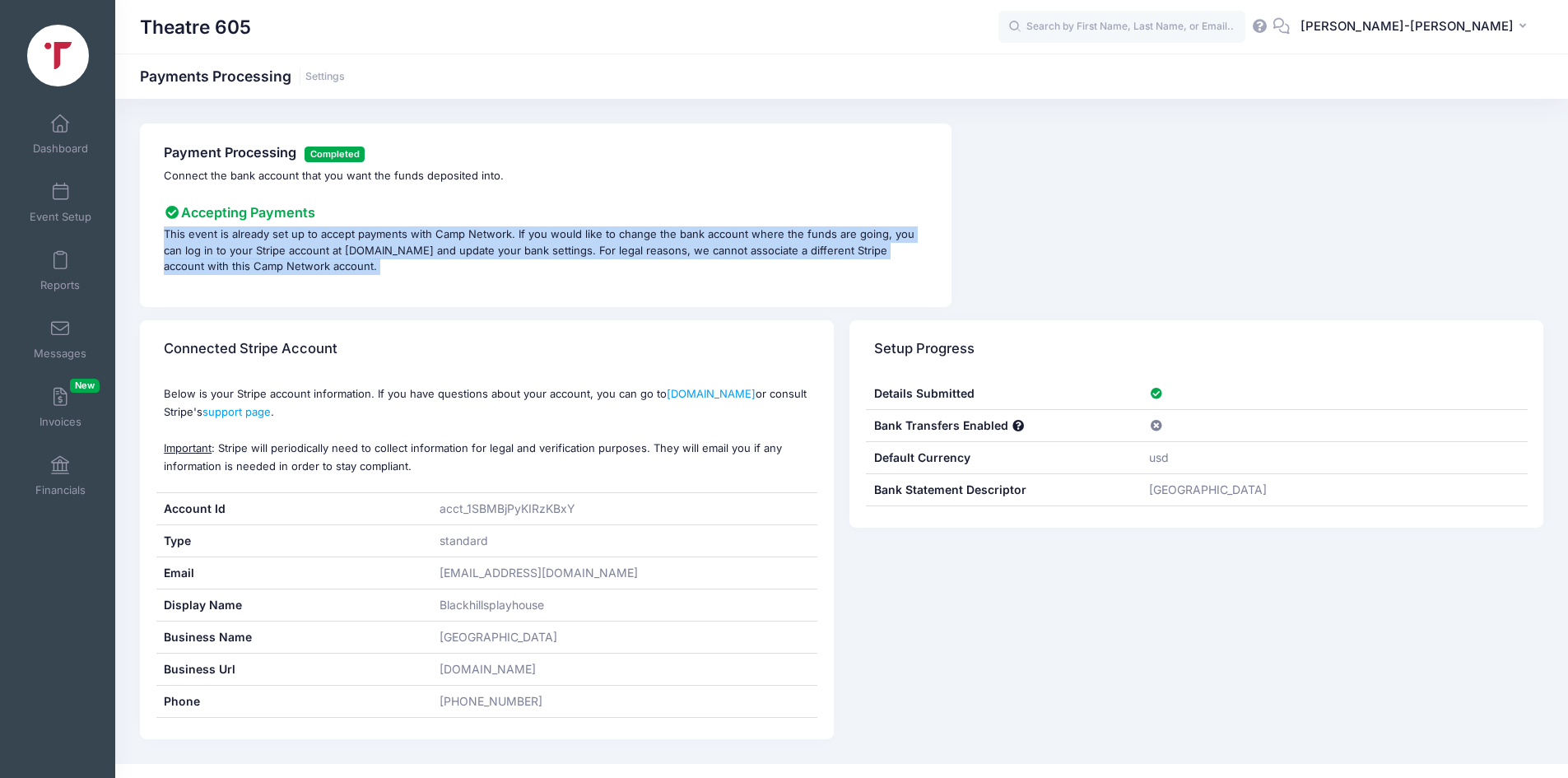
click at [353, 248] on p "This event is already set up to accept payments with Camp Network. If you would…" at bounding box center [545, 251] width 763 height 49
click at [416, 253] on p "This event is already set up to accept payments with Camp Network. If you would…" at bounding box center [545, 251] width 763 height 49
click at [409, 254] on p "This event is already set up to accept payments with Camp Network. If you would…" at bounding box center [545, 251] width 763 height 49
click at [407, 254] on p "This event is already set up to accept payments with Camp Network. If you would…" at bounding box center [545, 251] width 763 height 49
click at [342, 254] on p "This event is already set up to accept payments with Camp Network. If you would…" at bounding box center [545, 251] width 763 height 49
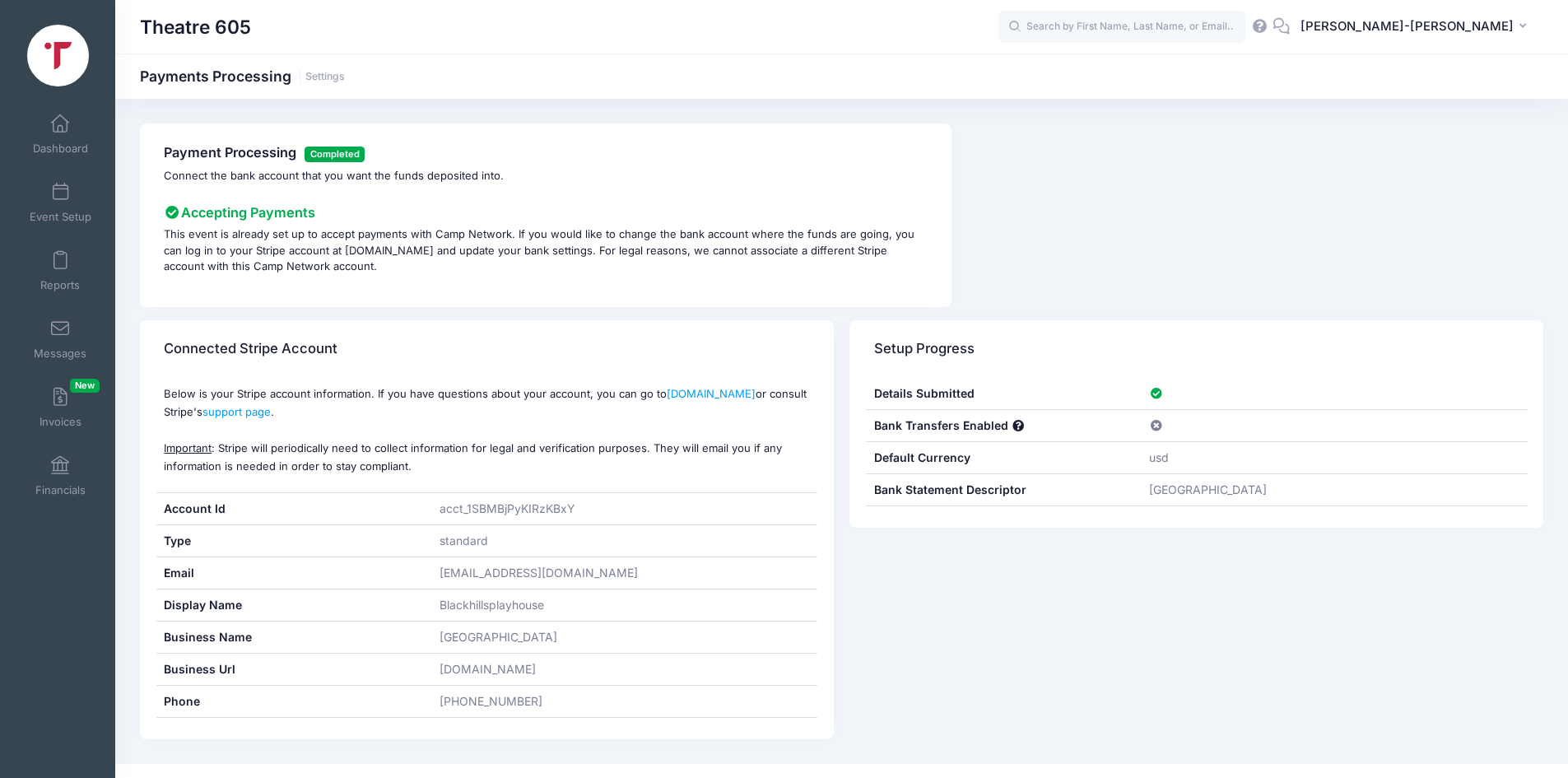
click at [323, 249] on p "This event is already set up to accept payments with Camp Network. If you would…" at bounding box center [545, 251] width 763 height 49
drag, startPoint x: 405, startPoint y: 254, endPoint x: 325, endPoint y: 254, distance: 80.0
click at [325, 254] on p "This event is already set up to accept payments with Camp Network. If you would…" at bounding box center [545, 251] width 763 height 49
copy p "[DOMAIN_NAME]"
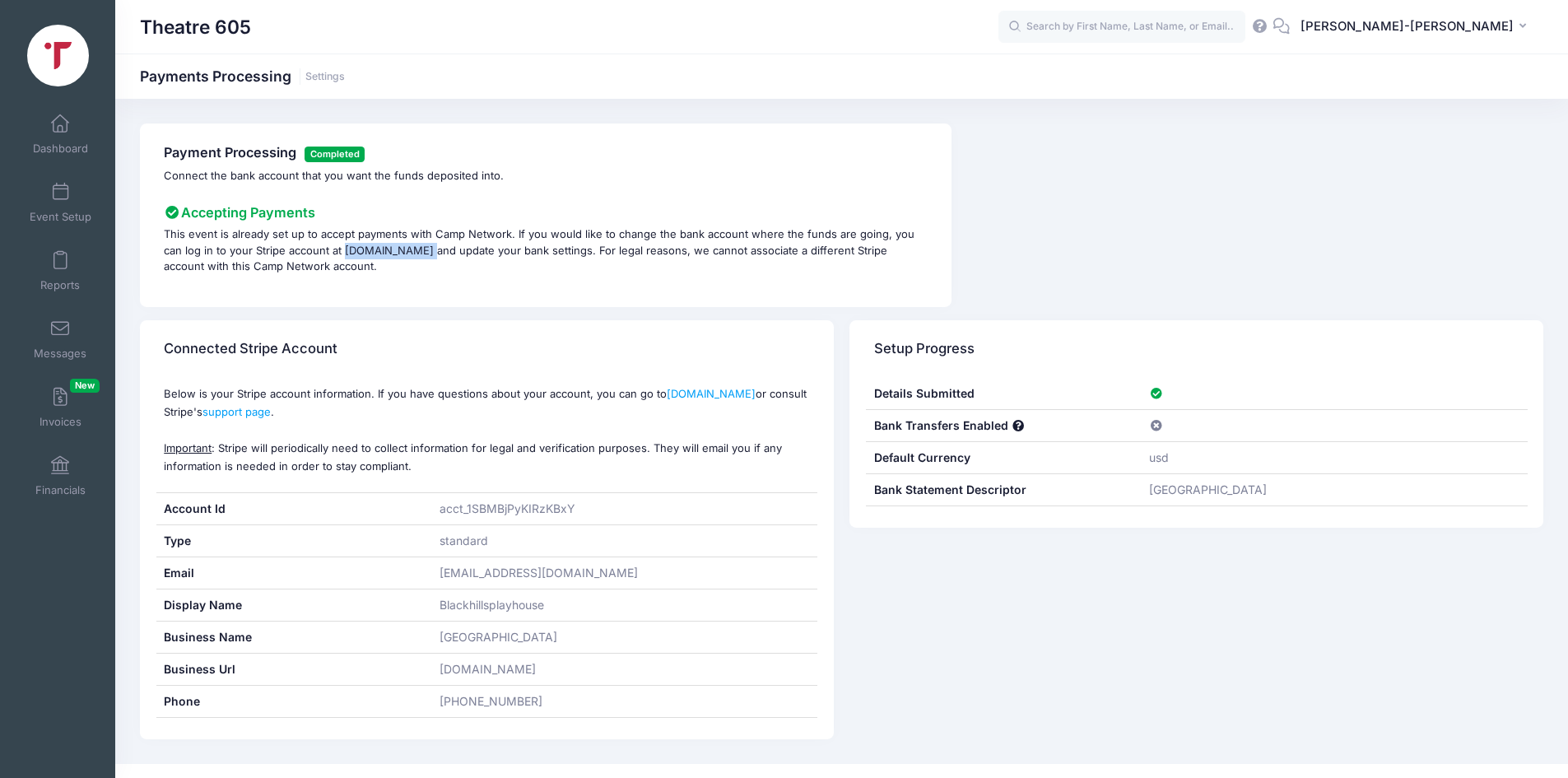
click at [43, 57] on img at bounding box center [58, 55] width 62 height 62
click at [64, 52] on img at bounding box center [58, 55] width 62 height 62
click at [346, 69] on div "Theatre 605 Payments Processing Settings" at bounding box center [842, 77] width 1453 height 23
click at [334, 77] on link "Settings" at bounding box center [324, 76] width 39 height 13
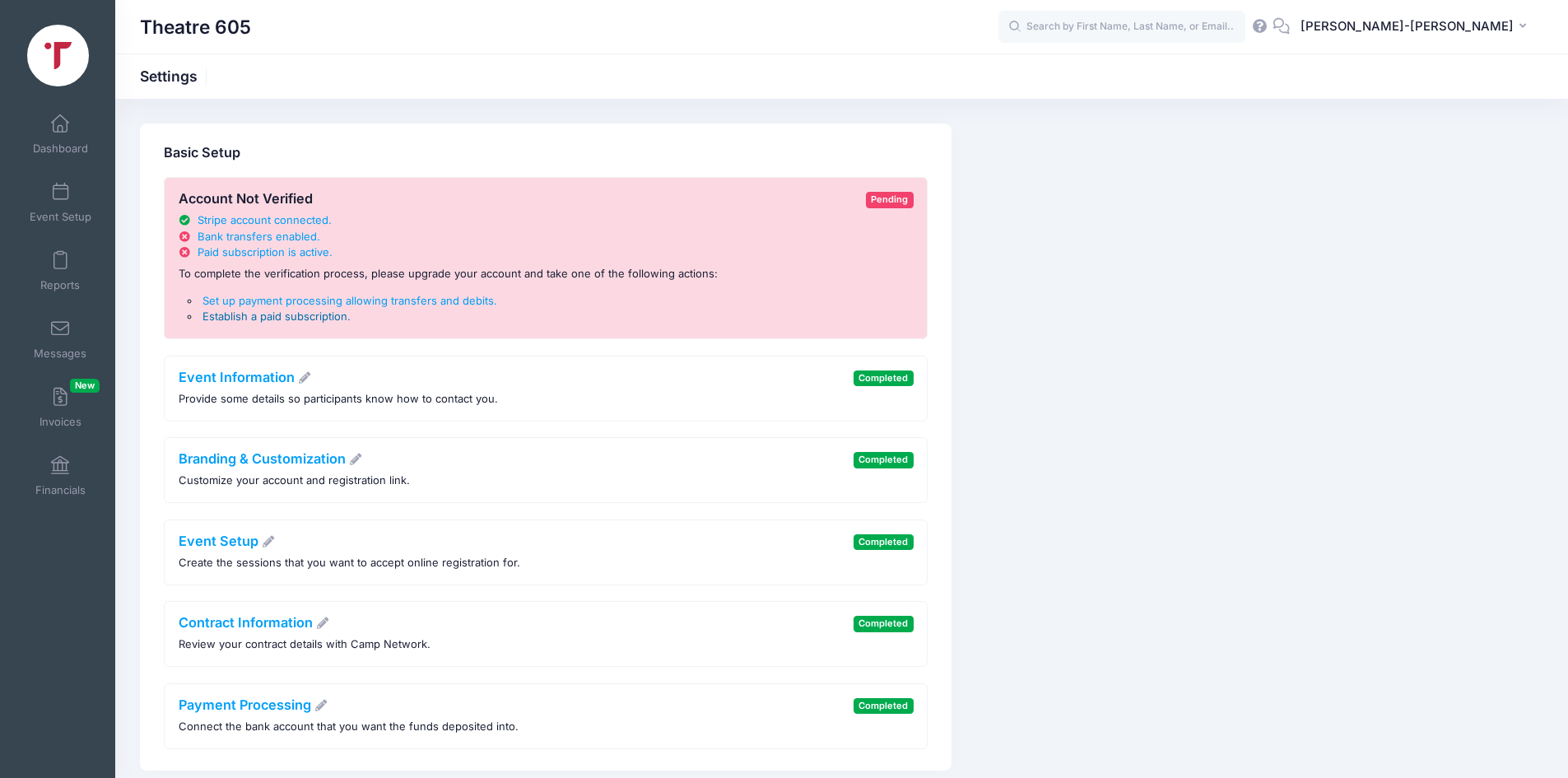
click at [312, 317] on span "Establish a paid subscription" at bounding box center [275, 316] width 145 height 13
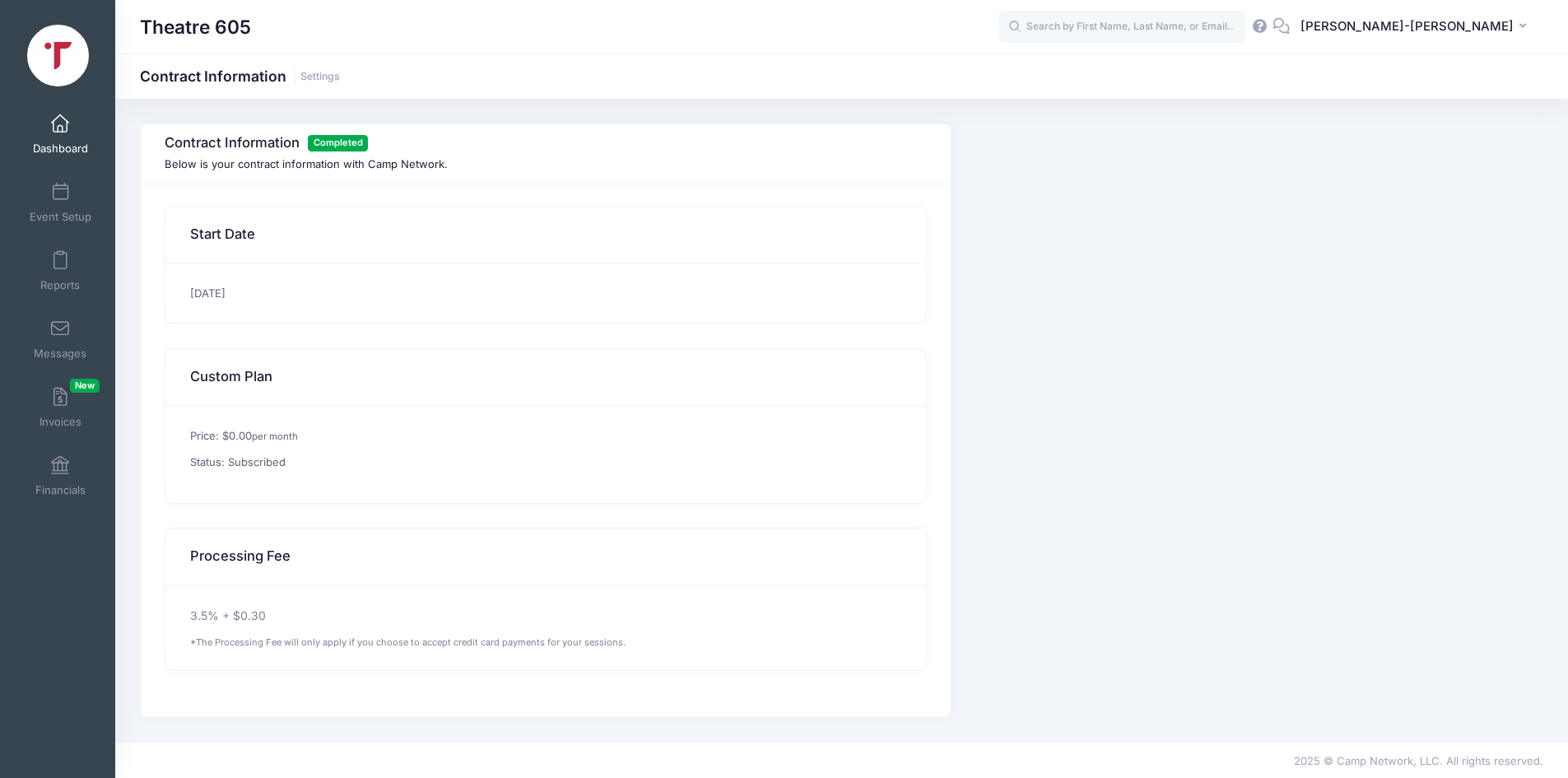
click at [60, 127] on span at bounding box center [60, 125] width 0 height 18
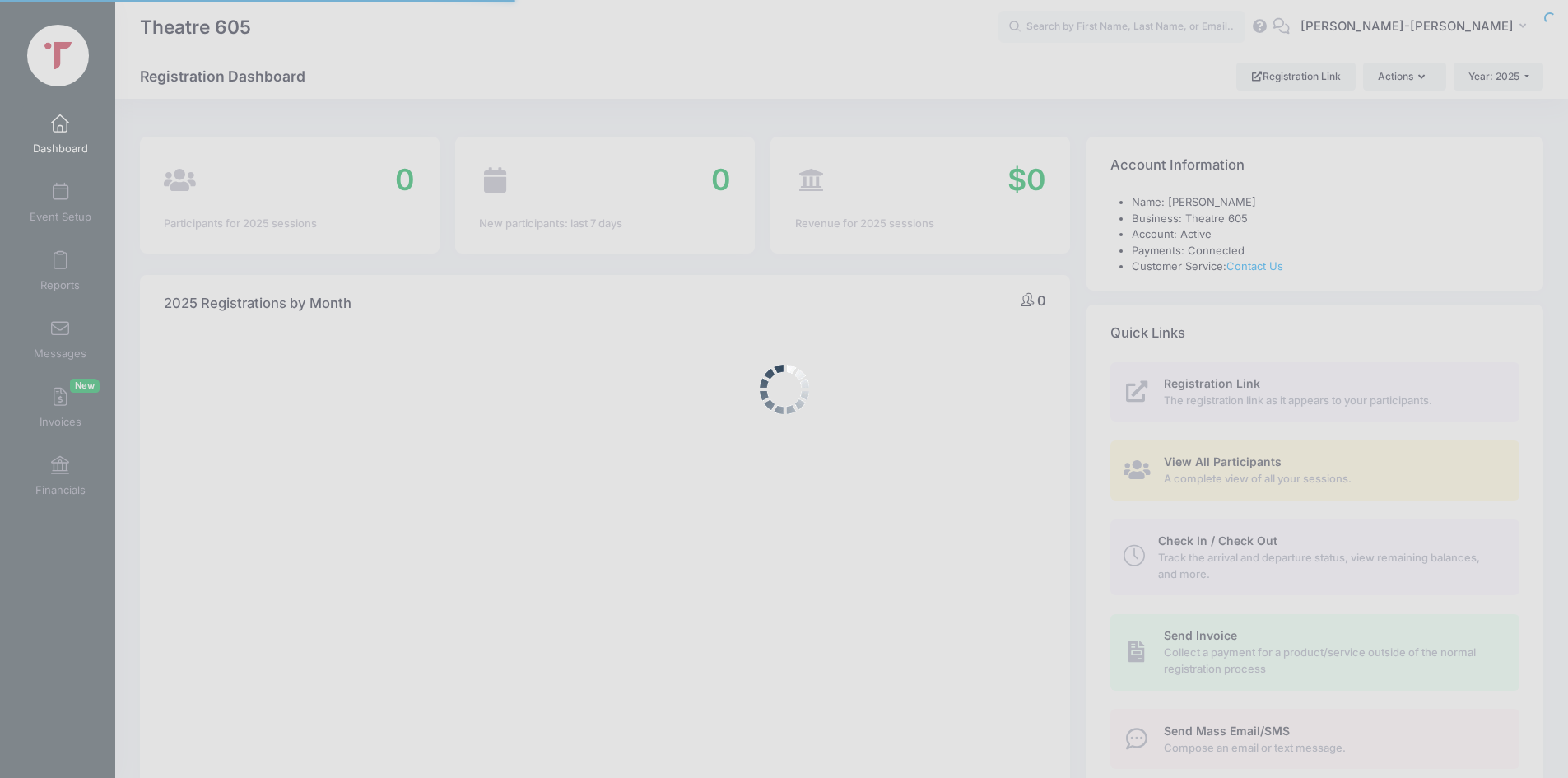
select select
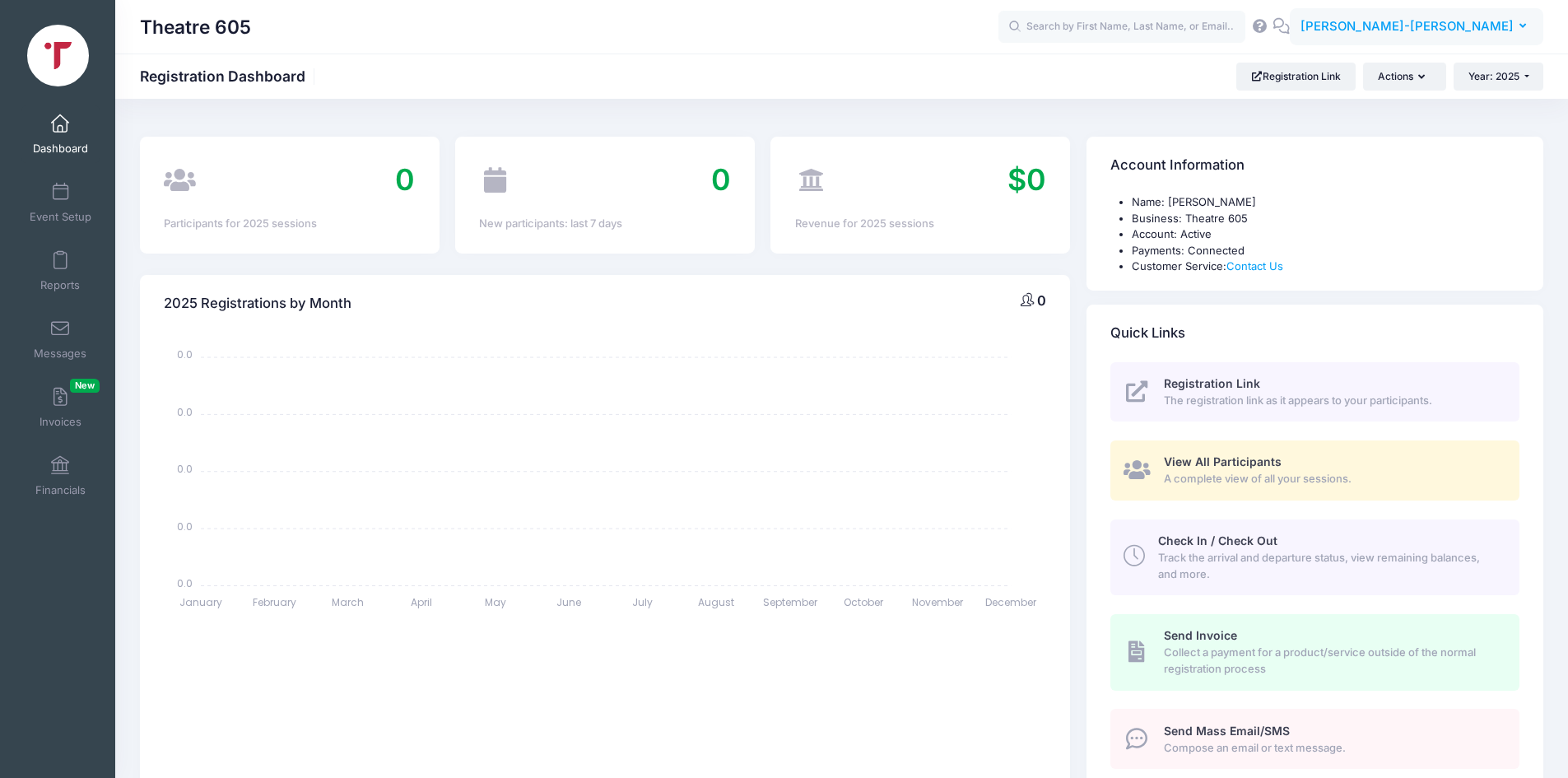
click at [1523, 20] on button "LB [PERSON_NAME]-[PERSON_NAME]" at bounding box center [1416, 27] width 254 height 38
click at [1375, 141] on link "Settings" at bounding box center [1430, 135] width 200 height 31
